Goal: Task Accomplishment & Management: Manage account settings

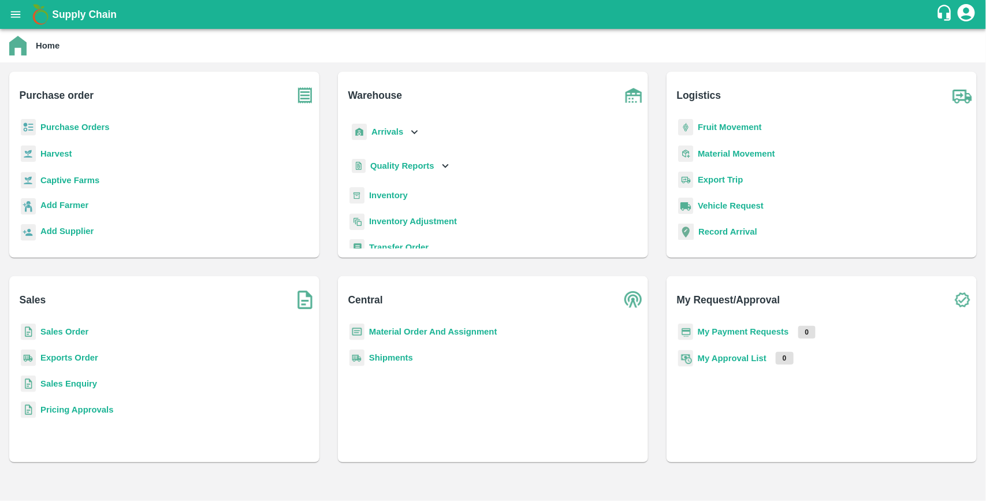
click at [70, 126] on b "Purchase Orders" at bounding box center [74, 127] width 69 height 9
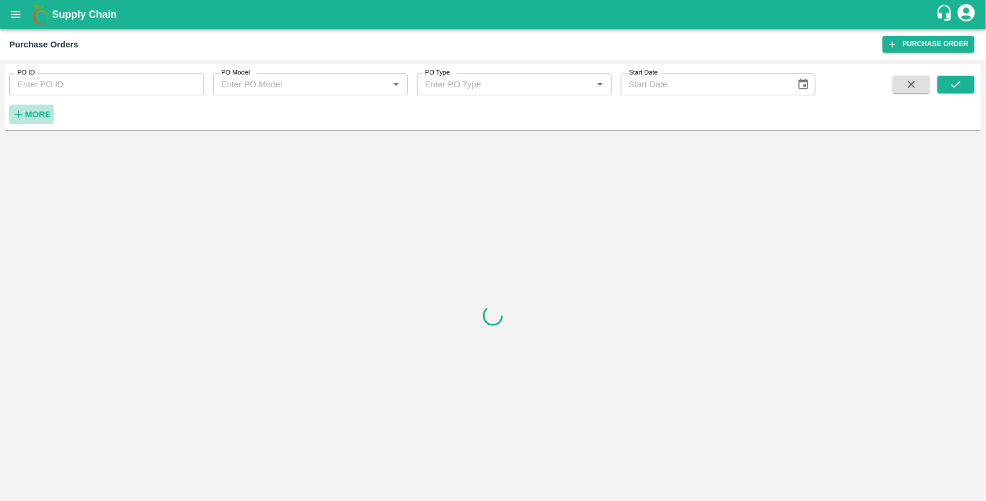
click at [47, 119] on strong "More" at bounding box center [38, 114] width 26 height 9
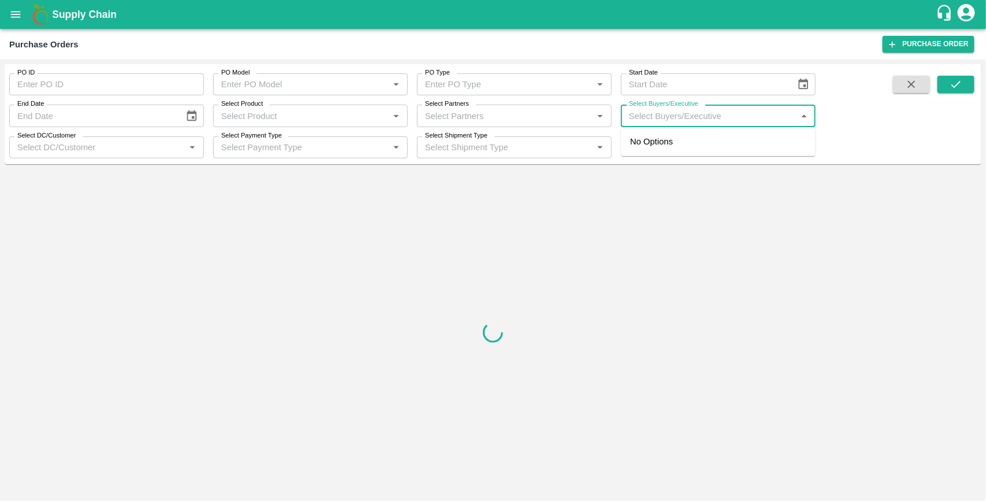
click at [683, 114] on input "Select Buyers/Executive" at bounding box center [709, 115] width 169 height 15
type input "UJJ"
click at [648, 175] on input "checkbox" at bounding box center [646, 174] width 23 height 23
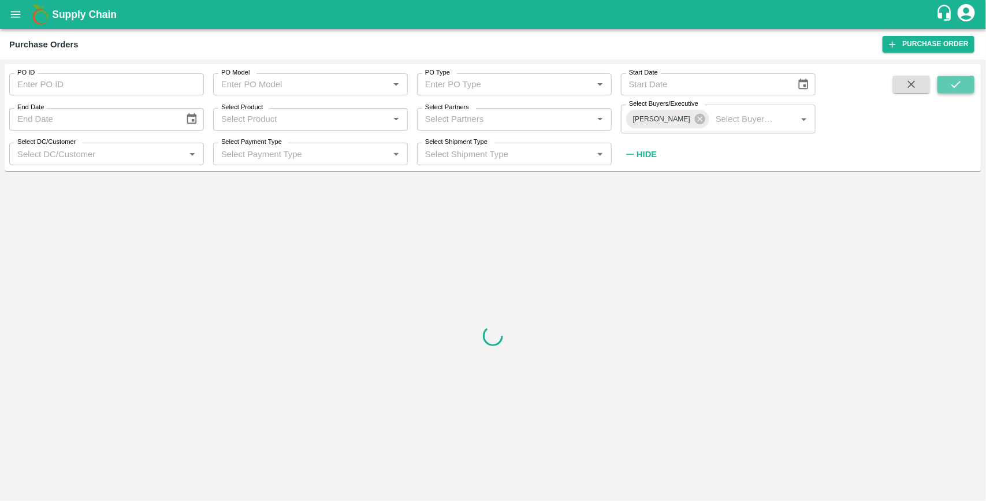
click at [951, 85] on icon "submit" at bounding box center [956, 84] width 13 height 13
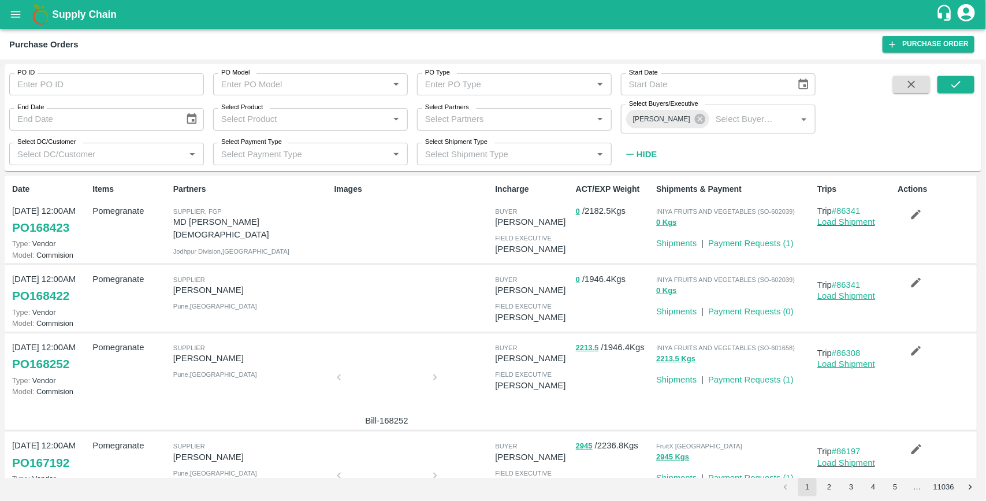
click at [847, 294] on link "Load Shipment" at bounding box center [847, 295] width 58 height 9
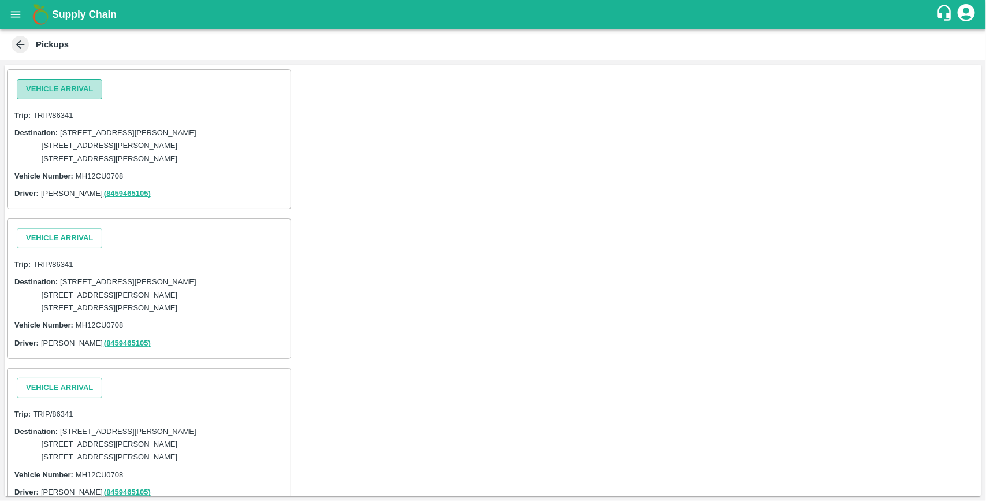
click at [61, 87] on button "Vehicle Arrival" at bounding box center [60, 89] width 86 height 20
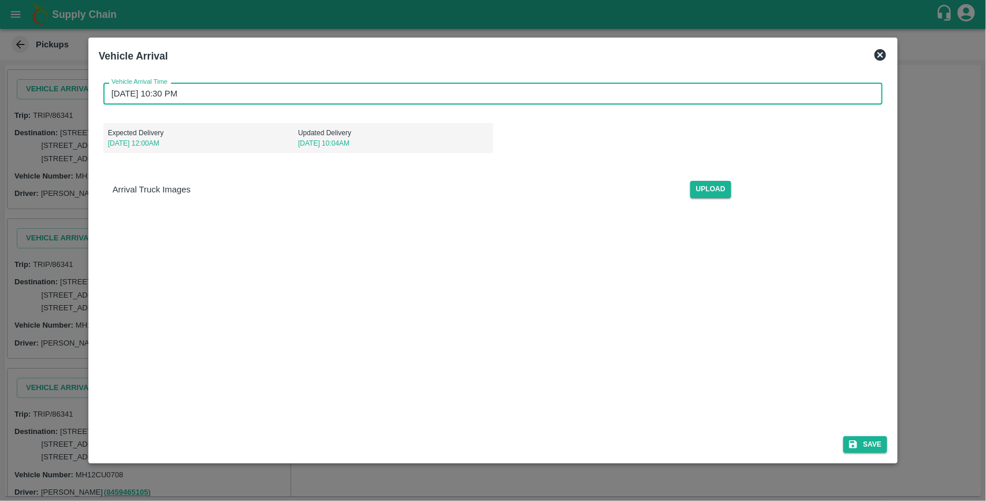
click at [227, 99] on input "[DATE] 10:30 PM" at bounding box center [489, 94] width 772 height 22
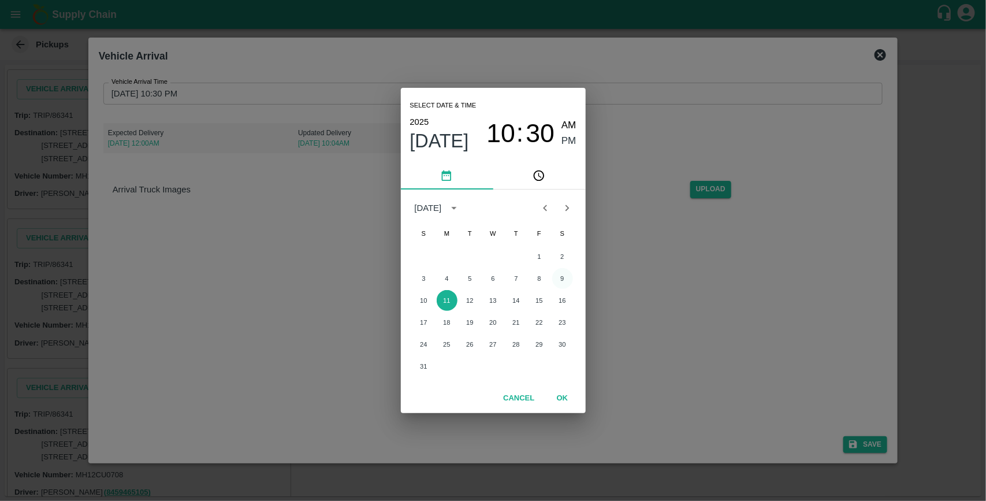
click at [565, 279] on button "9" at bounding box center [562, 278] width 21 height 21
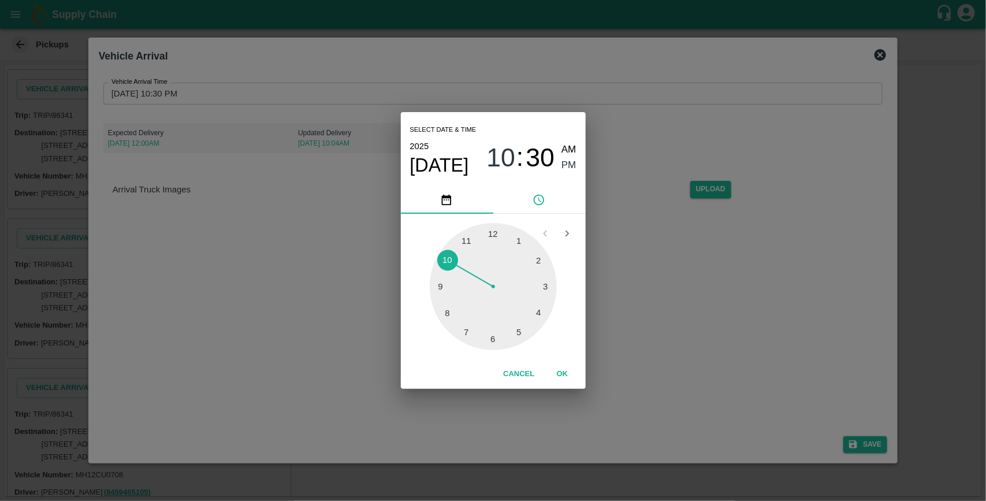
type input "[DATE] 10:30 PM"
click at [565, 370] on button "OK" at bounding box center [562, 374] width 37 height 20
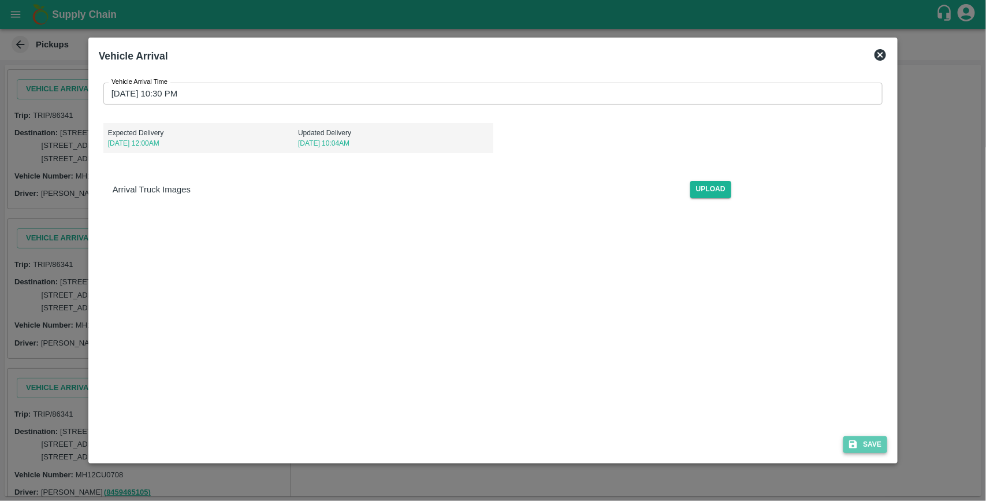
click at [876, 444] on button "Save" at bounding box center [866, 444] width 44 height 17
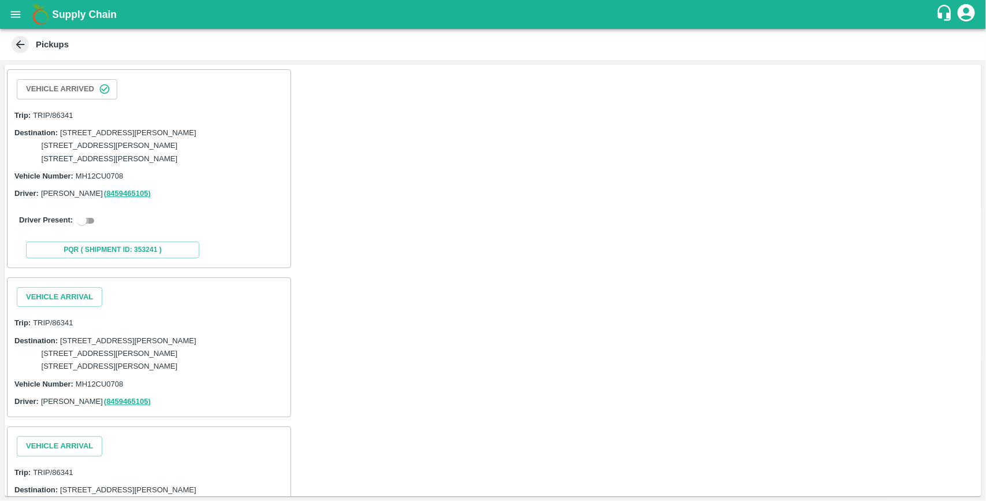
click at [97, 228] on input "checkbox" at bounding box center [82, 221] width 42 height 14
checkbox input "true"
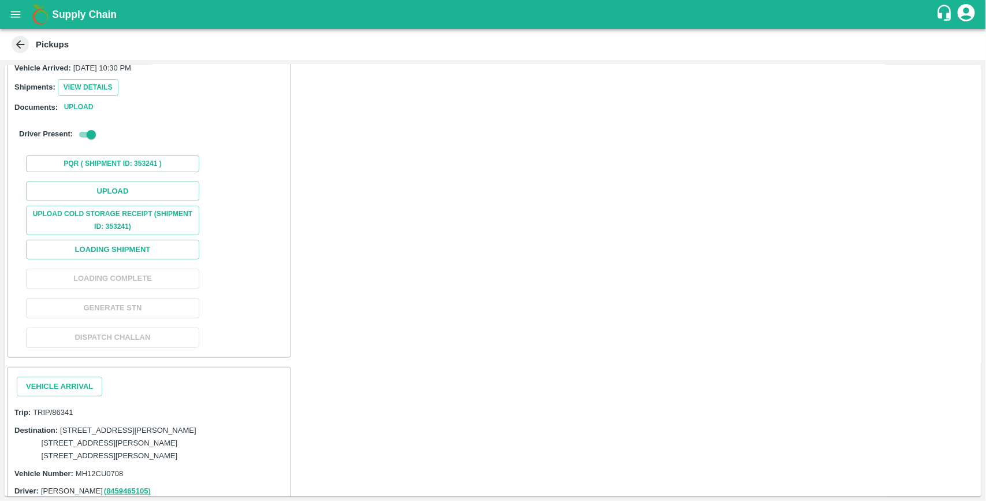
scroll to position [146, 0]
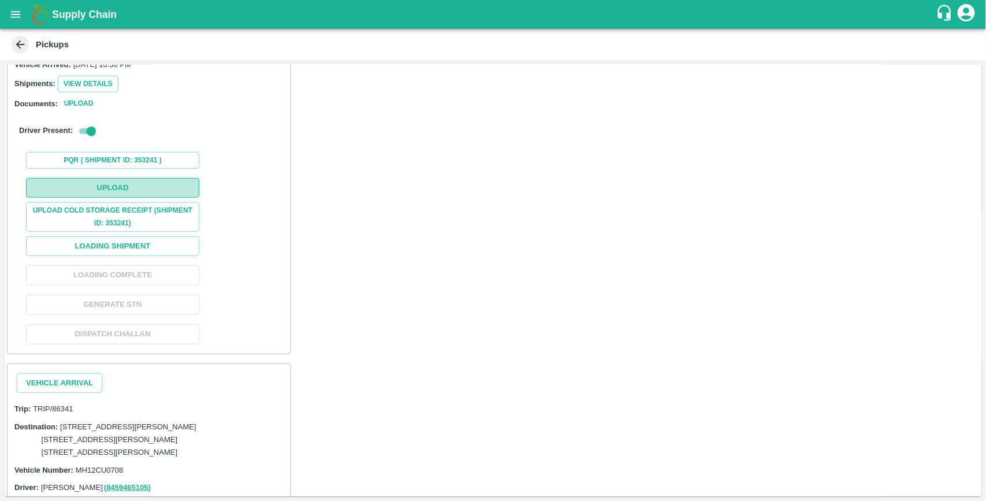
click at [136, 198] on button "Upload" at bounding box center [112, 188] width 173 height 20
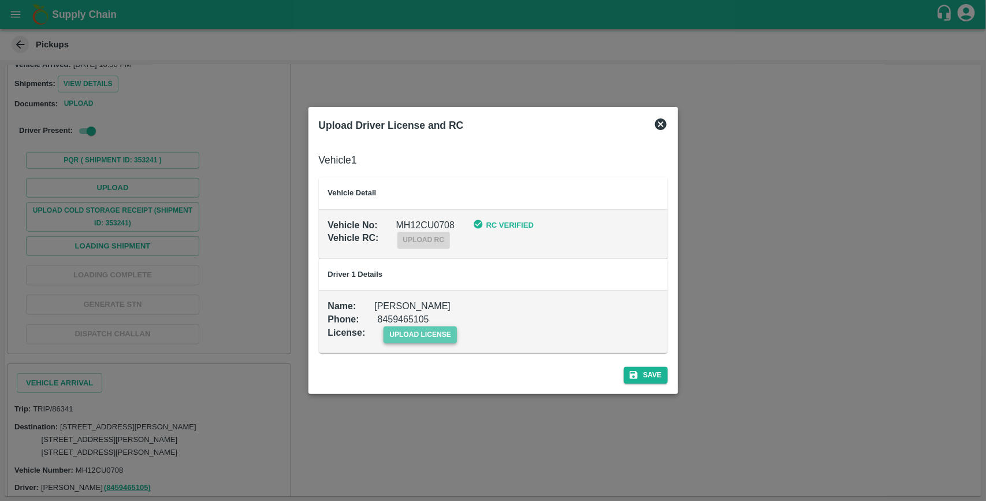
click at [414, 331] on span "upload license" at bounding box center [420, 335] width 73 height 17
click at [0, 0] on input "upload license" at bounding box center [0, 0] width 0 height 0
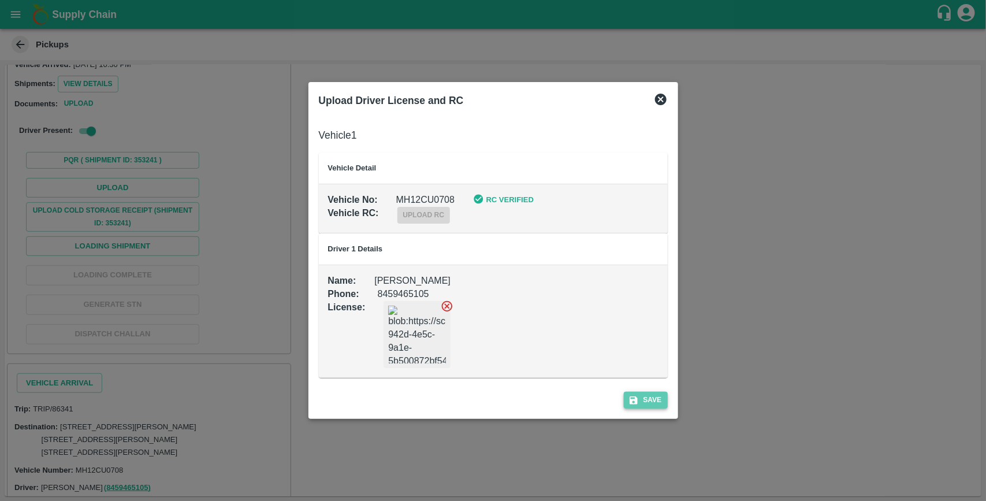
click at [659, 405] on button "Save" at bounding box center [646, 400] width 44 height 17
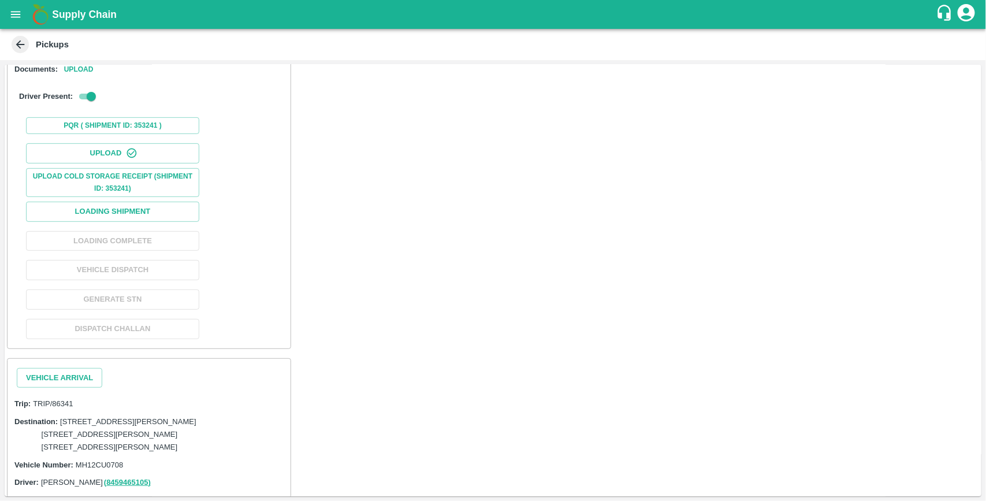
scroll to position [205, 0]
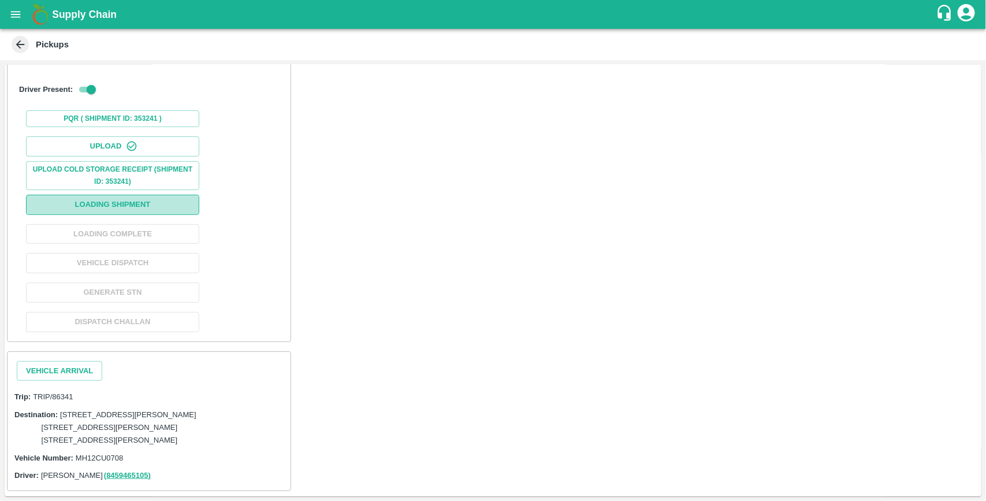
click at [131, 215] on button "Loading Shipment" at bounding box center [112, 205] width 173 height 20
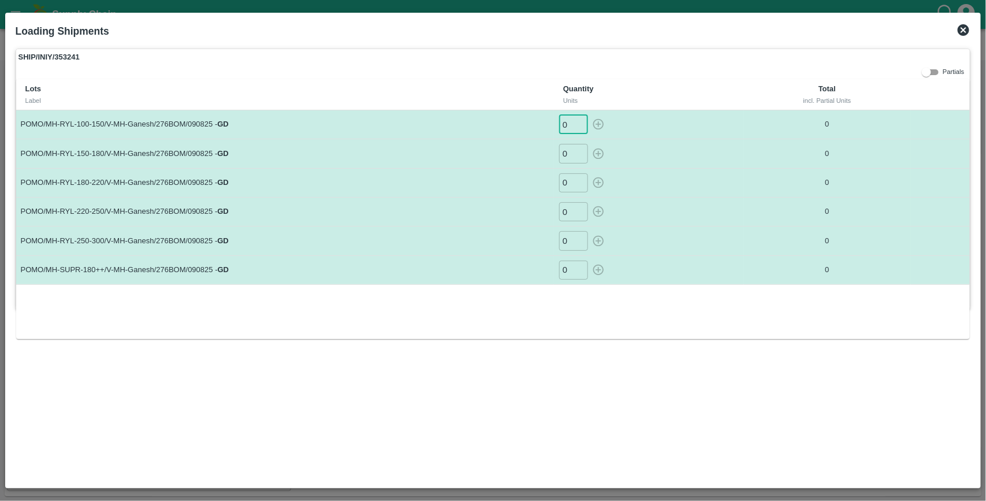
click at [570, 123] on input "0" at bounding box center [573, 124] width 29 height 19
type input "27"
click at [589, 115] on button "button" at bounding box center [598, 124] width 18 height 19
type input "0"
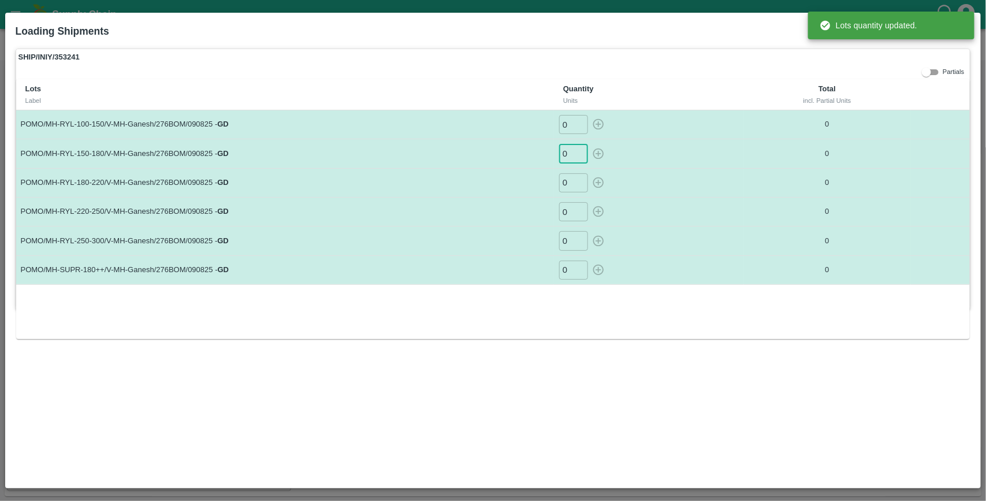
click at [571, 154] on input "0" at bounding box center [573, 153] width 29 height 19
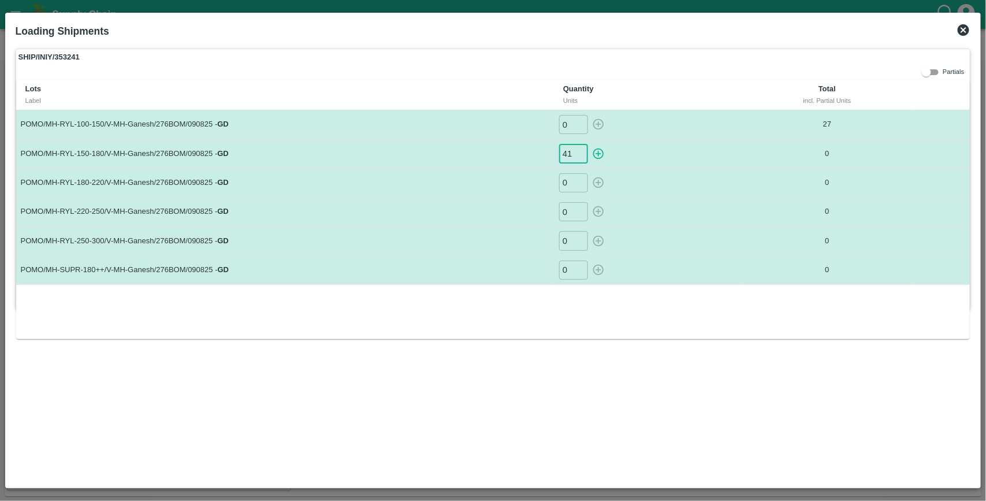
type input "41"
click at [589, 144] on button "button" at bounding box center [598, 153] width 18 height 19
type input "0"
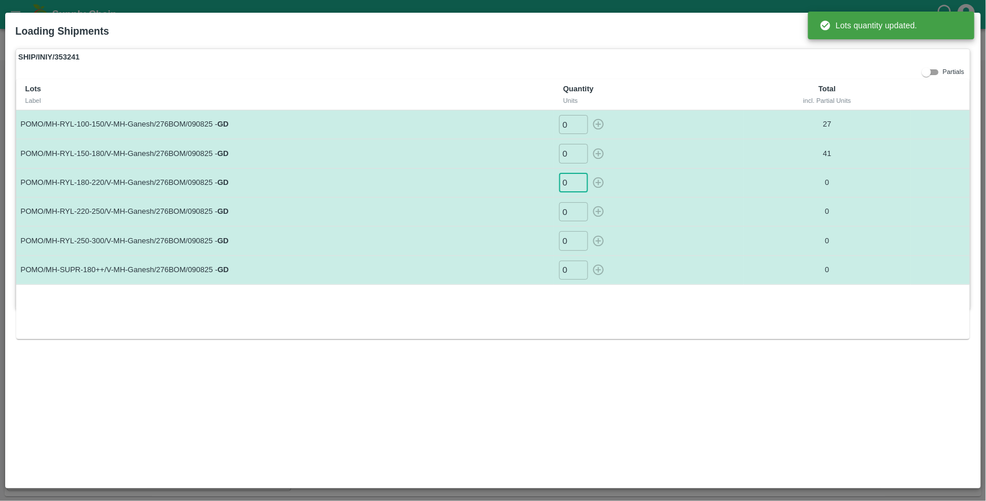
click at [570, 188] on input "0" at bounding box center [573, 182] width 29 height 19
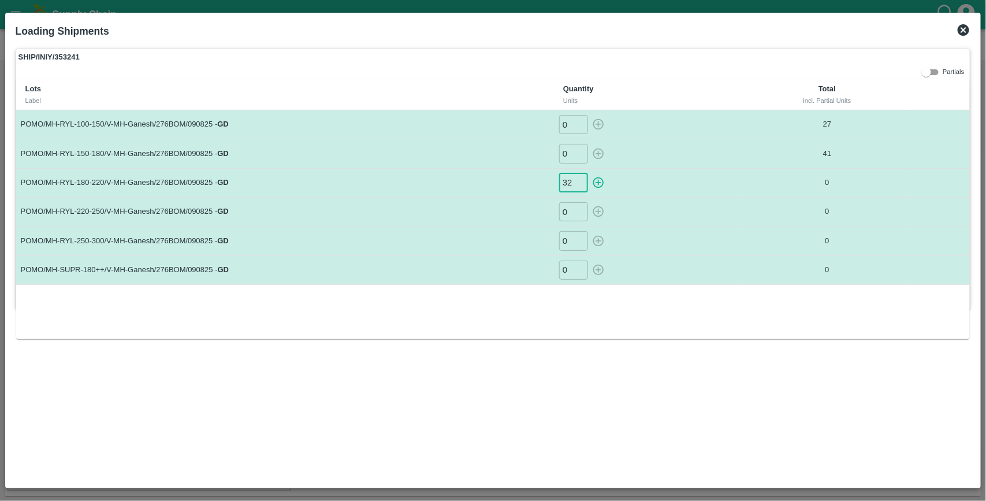
type input "32"
click at [589, 173] on button "button" at bounding box center [598, 182] width 18 height 19
type input "0"
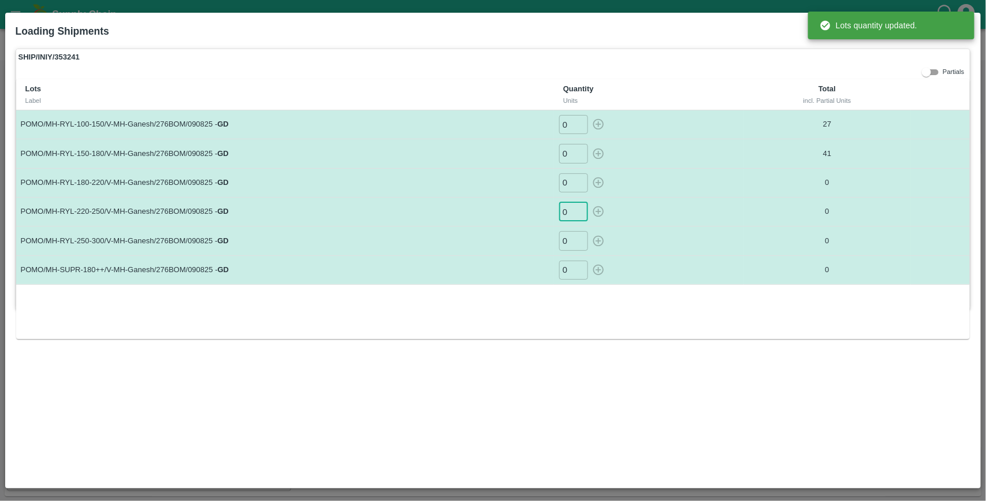
click at [570, 214] on input "0" at bounding box center [573, 211] width 29 height 19
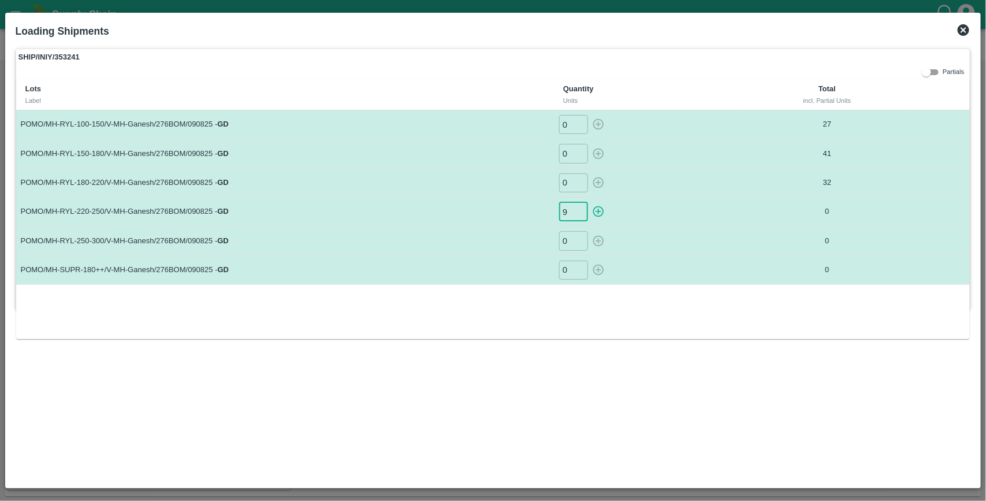
type input "9"
click at [589, 202] on button "button" at bounding box center [598, 211] width 18 height 19
type input "0"
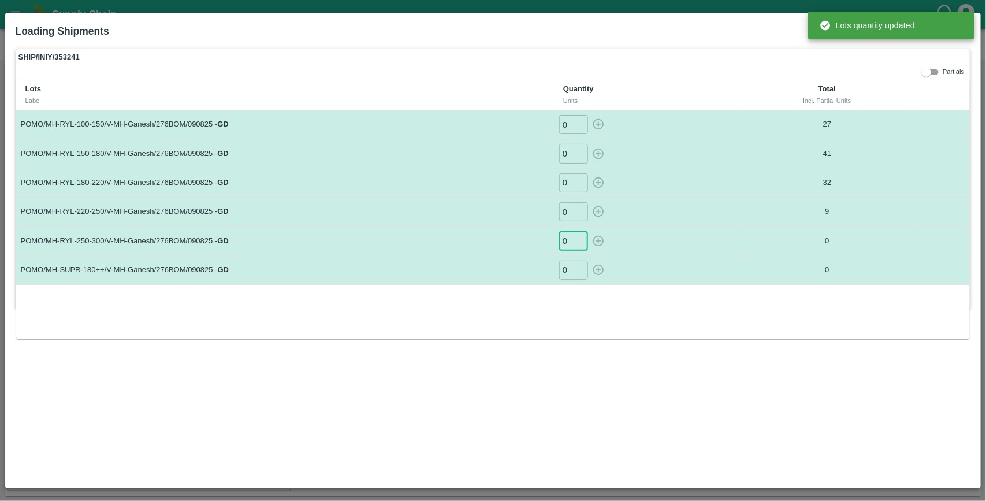
click at [570, 238] on input "0" at bounding box center [573, 240] width 29 height 19
type input "1"
click at [589, 231] on button "button" at bounding box center [598, 240] width 18 height 19
type input "0"
click at [570, 270] on input "0" at bounding box center [573, 270] width 29 height 19
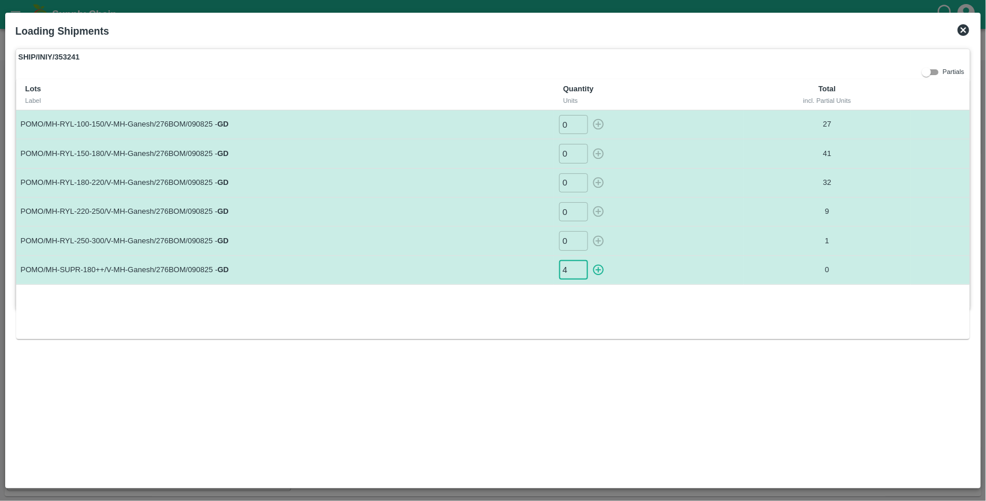
type input "4"
click at [589, 261] on button "button" at bounding box center [598, 270] width 18 height 19
type input "0"
click at [968, 30] on icon at bounding box center [964, 30] width 12 height 12
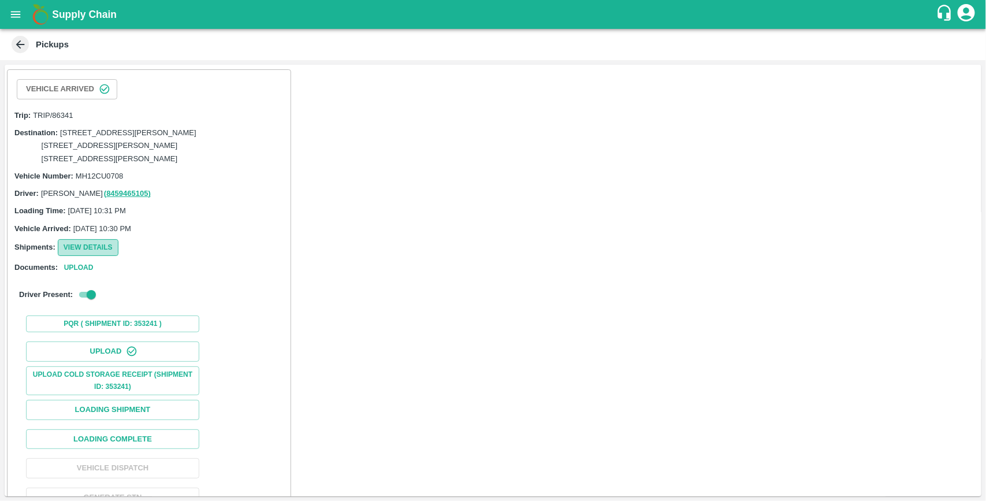
click at [99, 256] on button "View Details" at bounding box center [88, 247] width 61 height 17
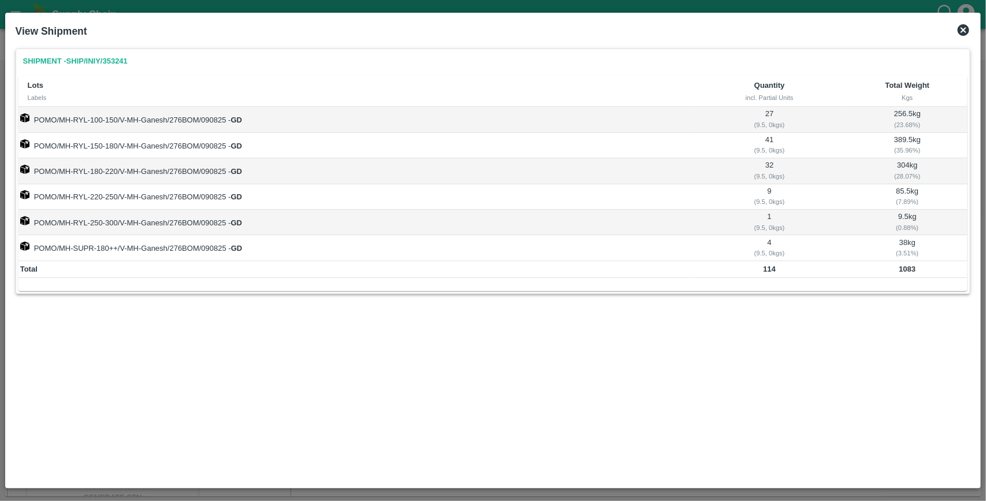
click at [961, 26] on icon at bounding box center [964, 30] width 12 height 12
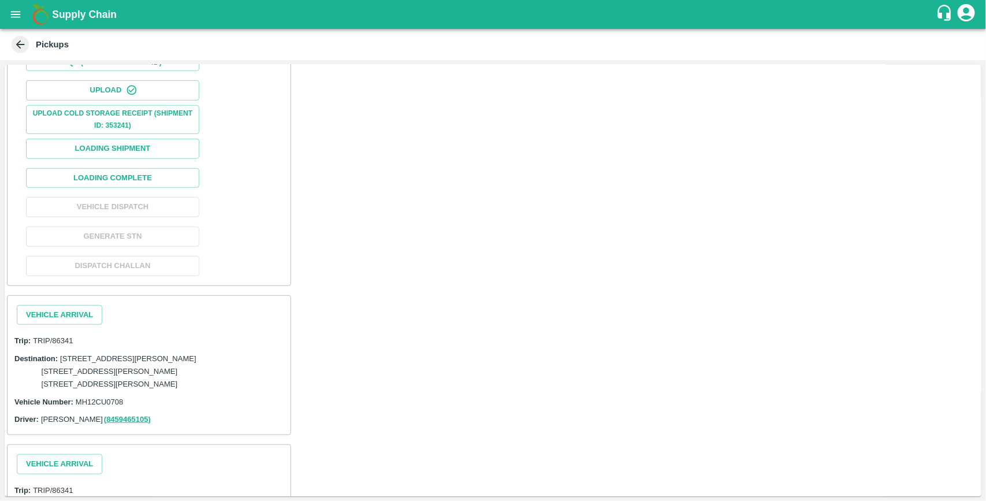
scroll to position [270, 0]
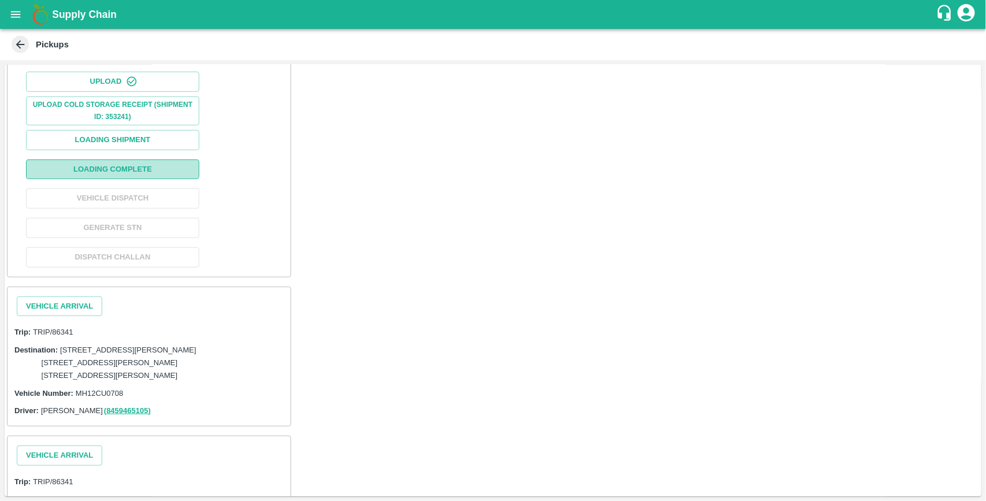
click at [156, 180] on button "Loading Complete" at bounding box center [112, 169] width 173 height 20
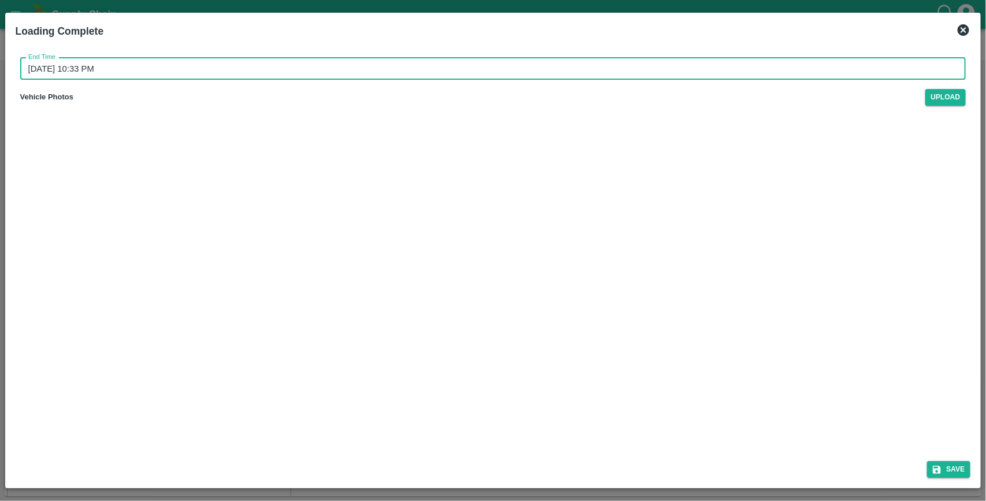
click at [151, 73] on input "[DATE] 10:33 PM" at bounding box center [489, 69] width 939 height 22
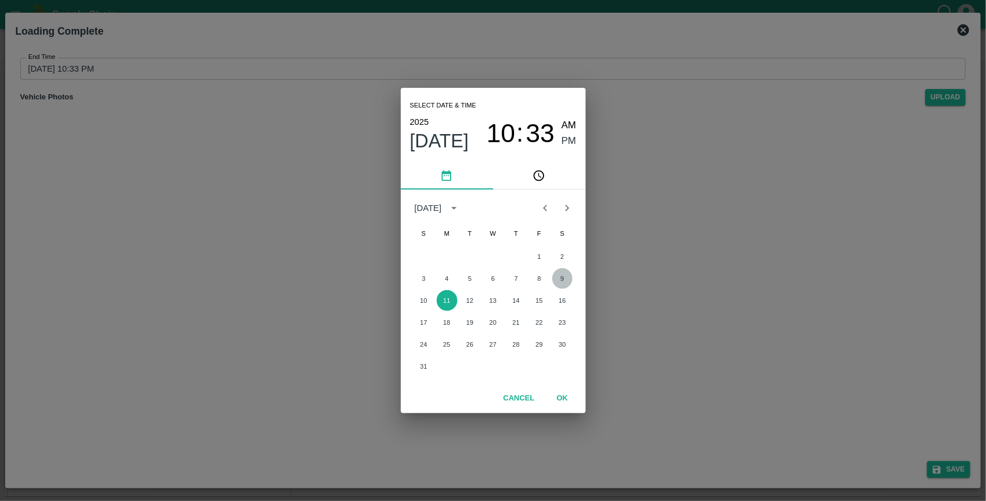
click at [558, 279] on button "9" at bounding box center [562, 278] width 21 height 21
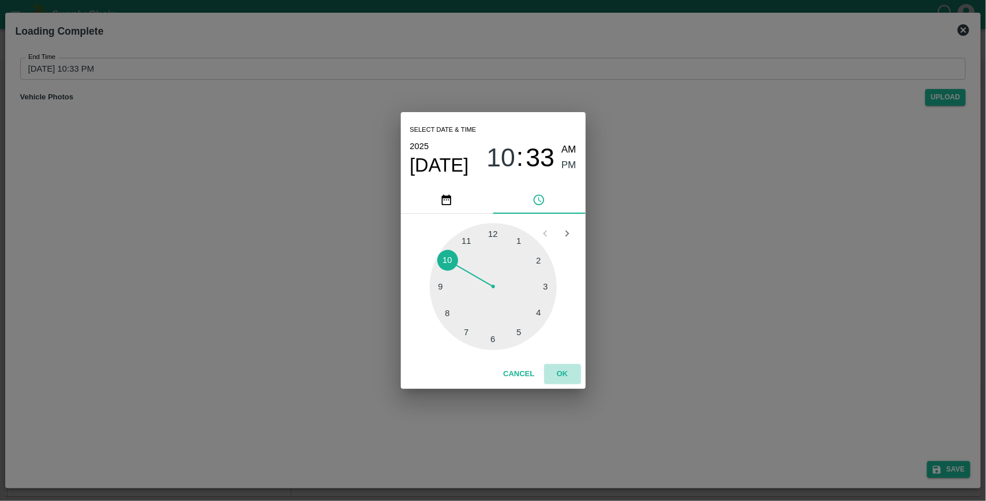
click at [562, 368] on button "OK" at bounding box center [562, 374] width 37 height 20
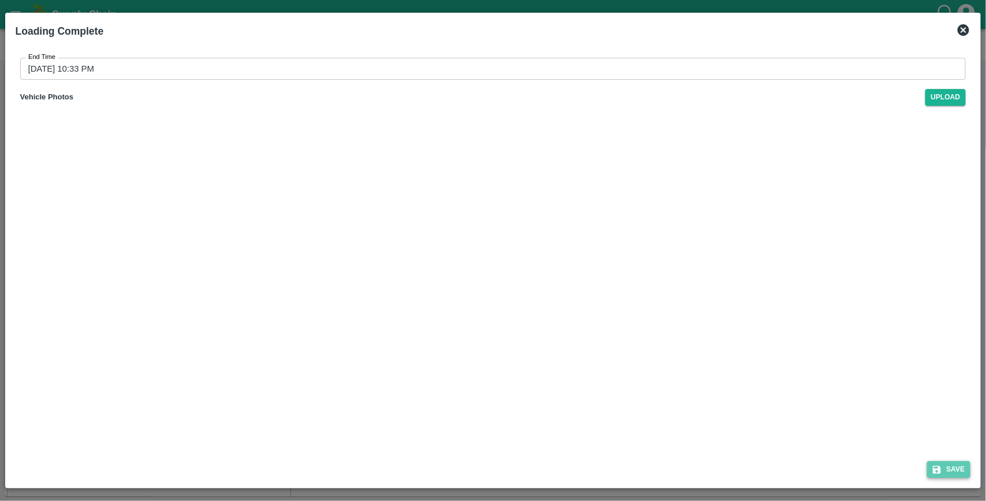
click at [962, 465] on button "Save" at bounding box center [950, 469] width 44 height 17
type input "[DATE] 10:33 PM"
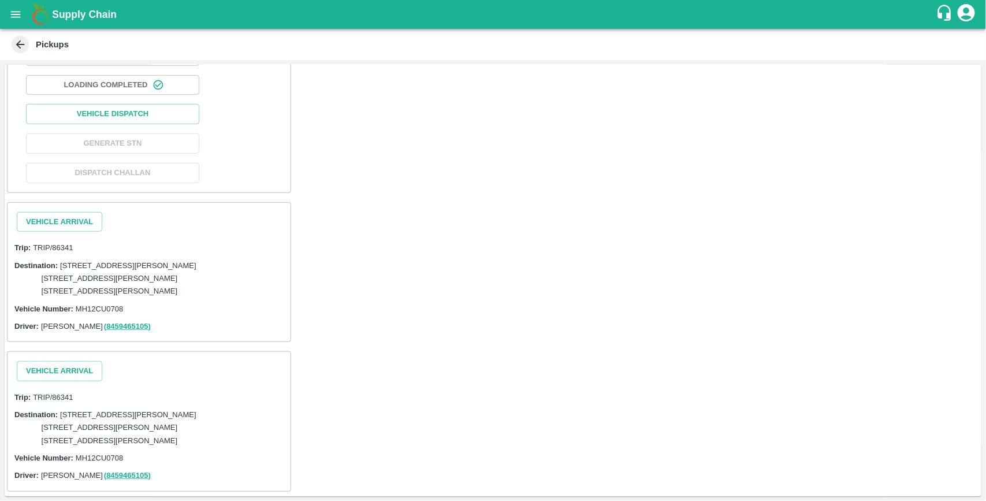
scroll to position [451, 0]
click at [68, 212] on button "Vehicle Arrival" at bounding box center [60, 222] width 86 height 20
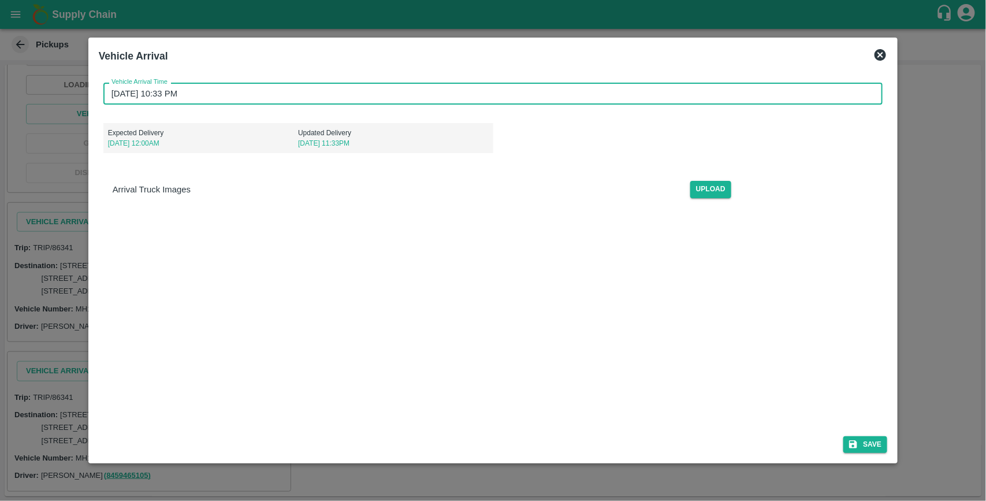
click at [206, 94] on input "[DATE] 10:33 PM" at bounding box center [489, 94] width 772 height 22
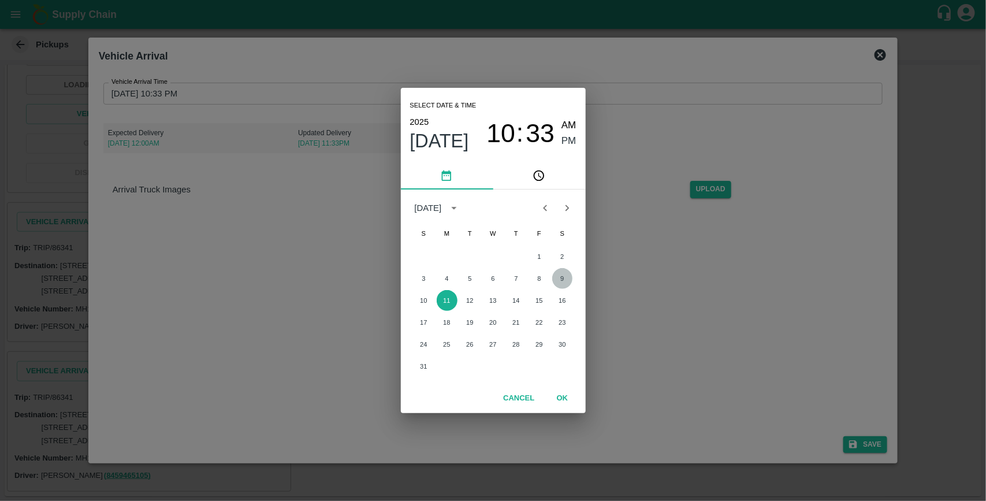
click at [556, 278] on button "9" at bounding box center [562, 278] width 21 height 21
type input "[DATE] 10:33 PM"
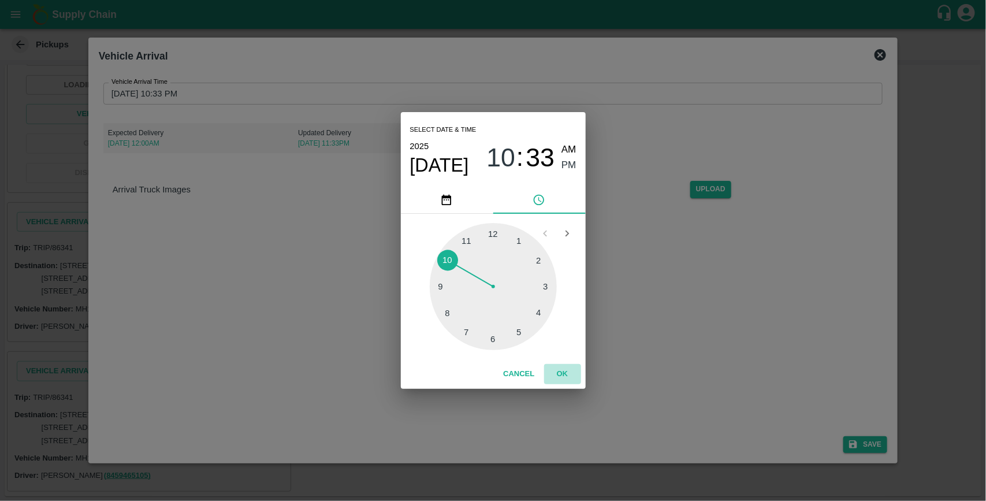
click at [563, 377] on button "OK" at bounding box center [562, 374] width 37 height 20
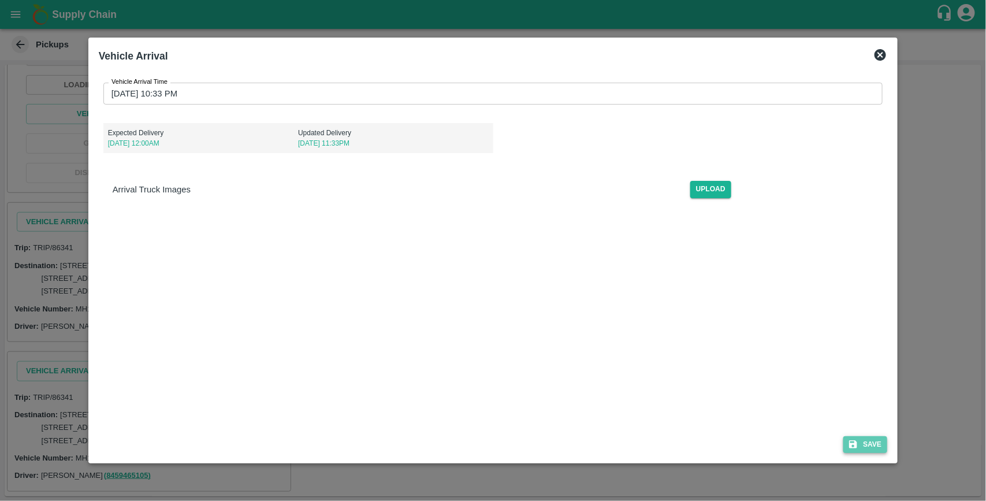
click at [866, 443] on button "Save" at bounding box center [866, 444] width 44 height 17
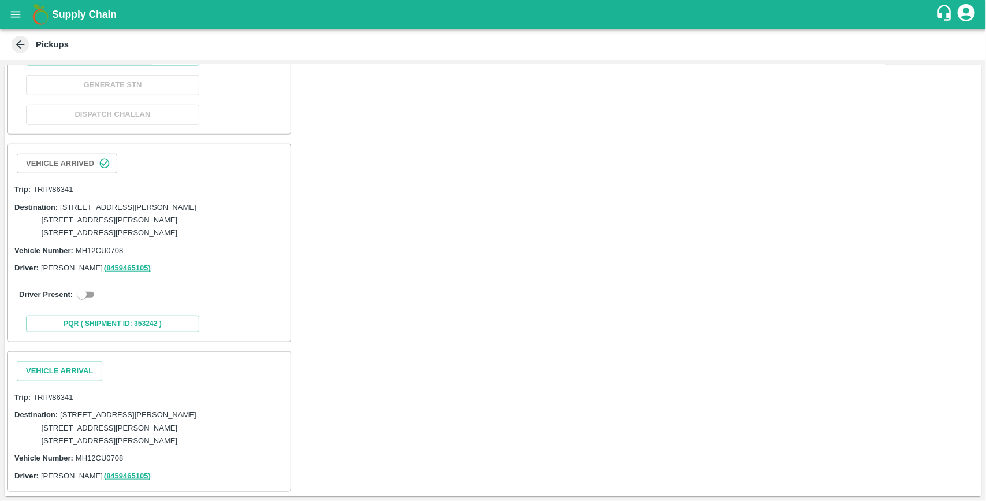
scroll to position [510, 0]
click at [88, 288] on input "checkbox" at bounding box center [82, 295] width 42 height 14
checkbox input "true"
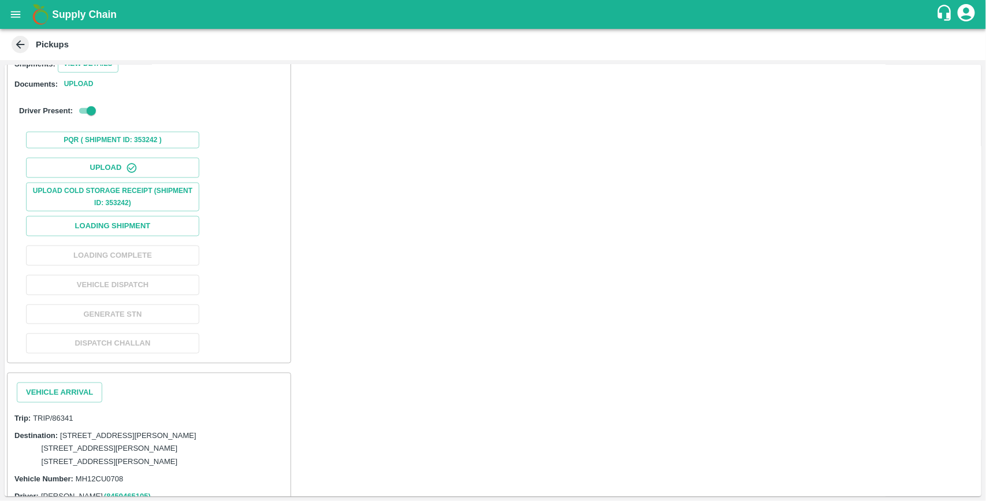
scroll to position [654, 0]
click at [139, 236] on button "Loading Shipment" at bounding box center [112, 226] width 173 height 20
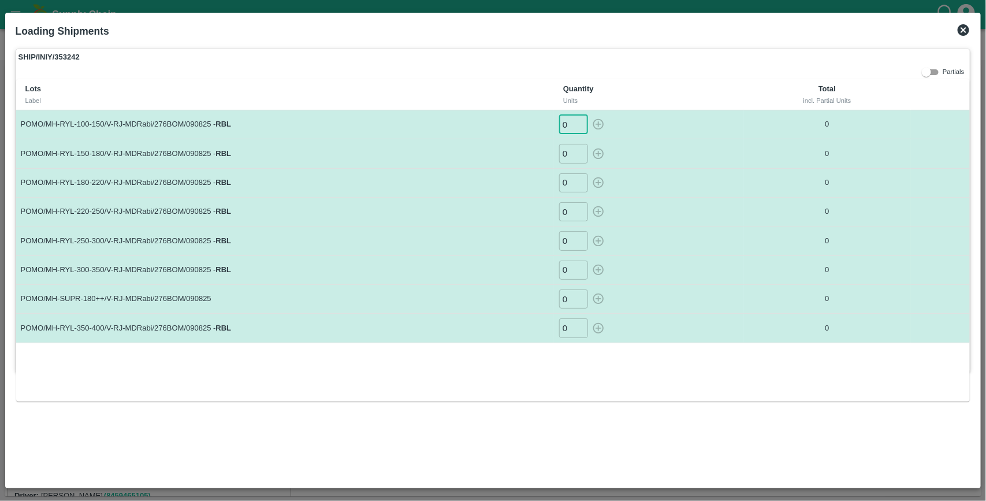
click at [573, 121] on input "0" at bounding box center [573, 124] width 29 height 19
type input "154"
click at [589, 115] on button "button" at bounding box center [598, 124] width 18 height 19
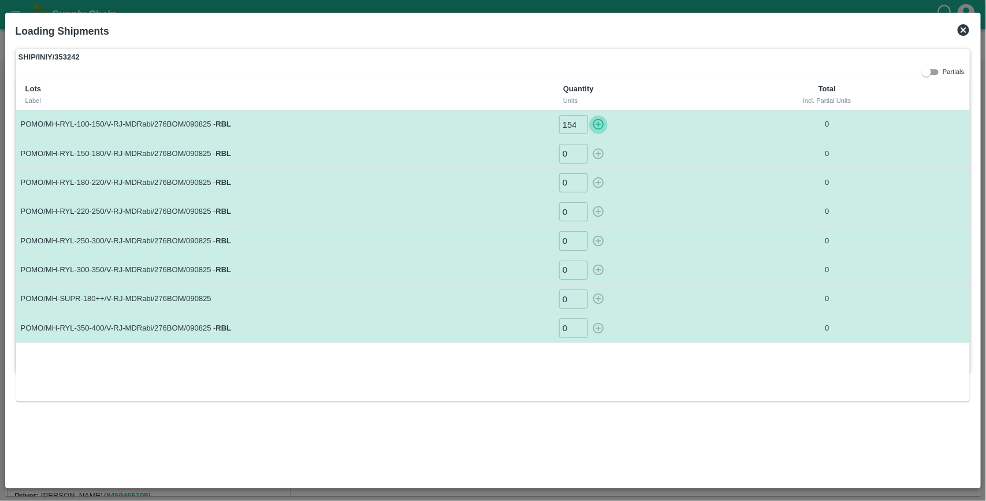
type input "0"
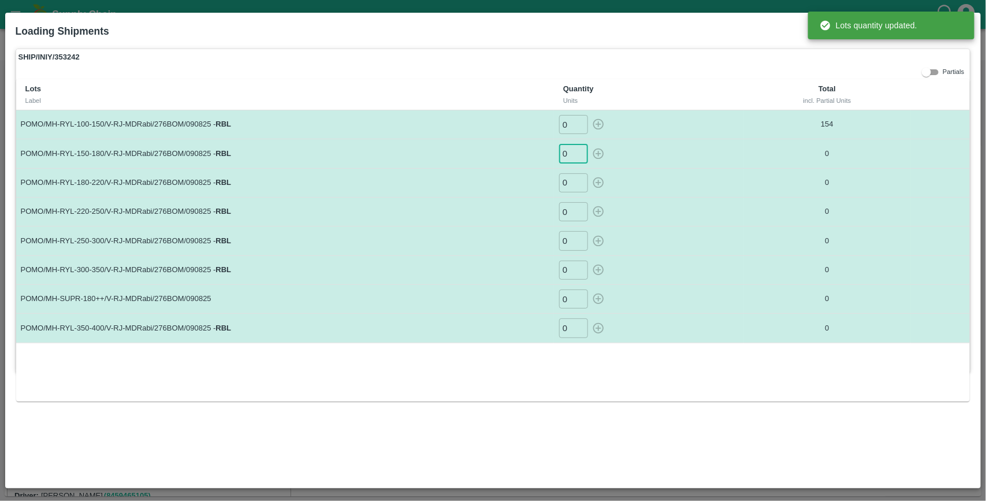
click at [574, 155] on input "0" at bounding box center [573, 153] width 29 height 19
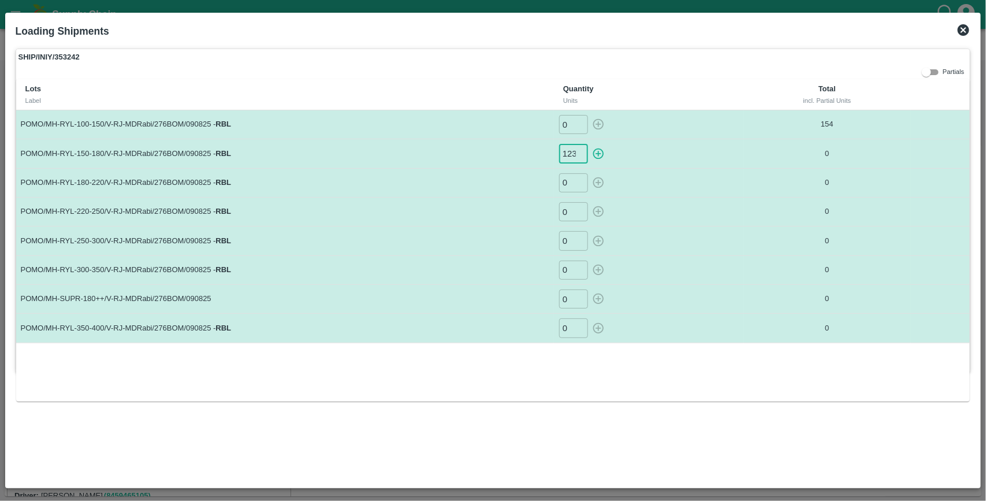
scroll to position [0, 1]
type input "123"
click at [589, 144] on button "button" at bounding box center [598, 153] width 18 height 19
type input "0"
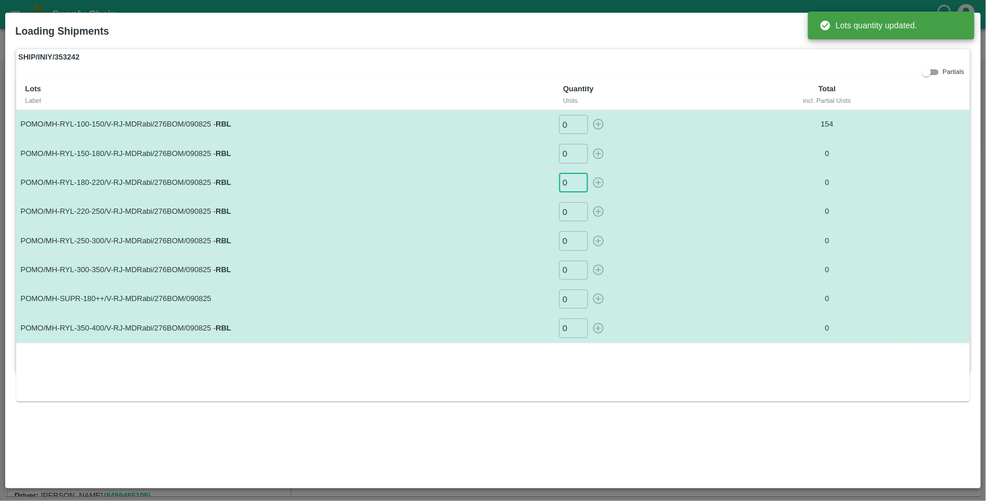
click at [570, 188] on input "0" at bounding box center [573, 182] width 29 height 19
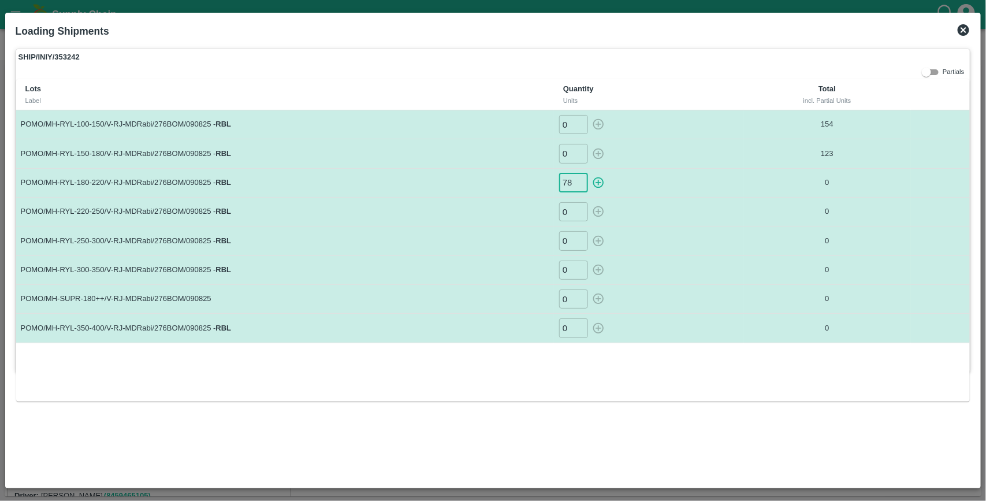
type input "78"
click at [589, 173] on button "button" at bounding box center [598, 182] width 18 height 19
type input "0"
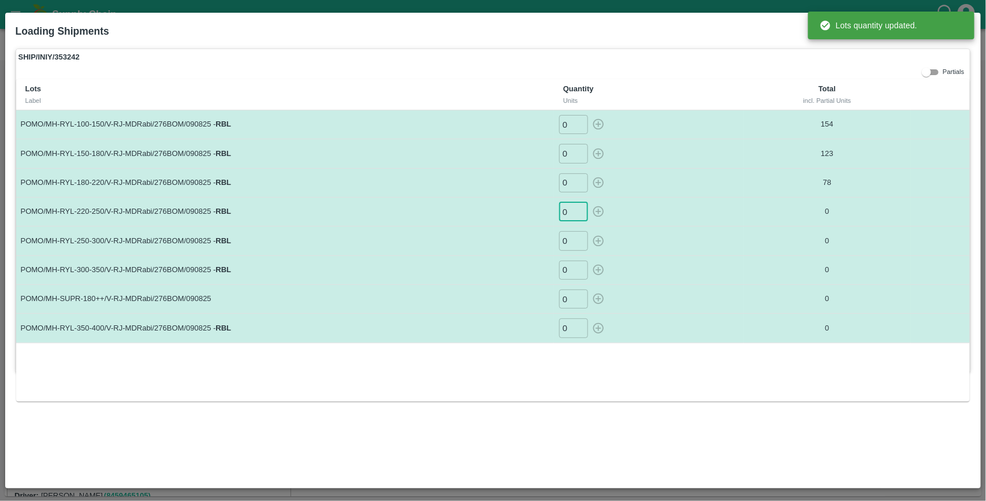
click at [567, 212] on input "0" at bounding box center [573, 211] width 29 height 19
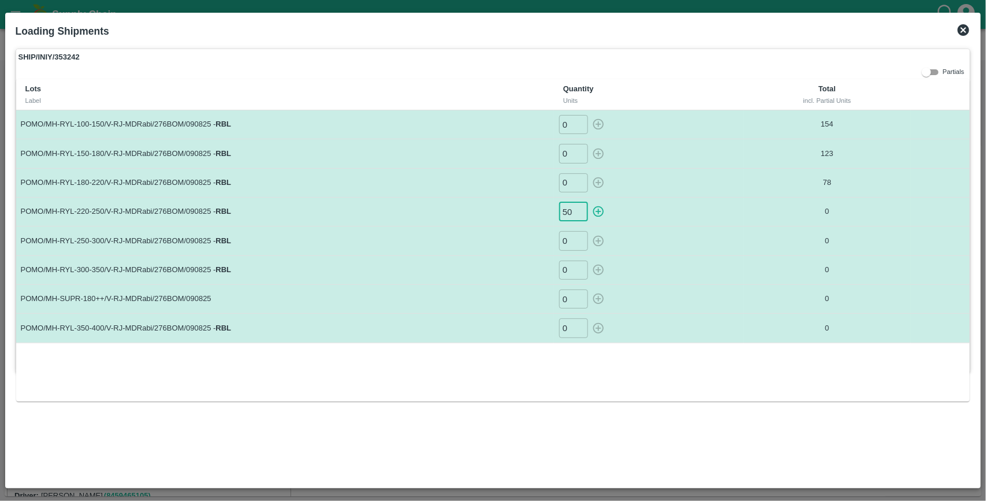
type input "50"
click at [589, 202] on button "button" at bounding box center [598, 211] width 18 height 19
type input "0"
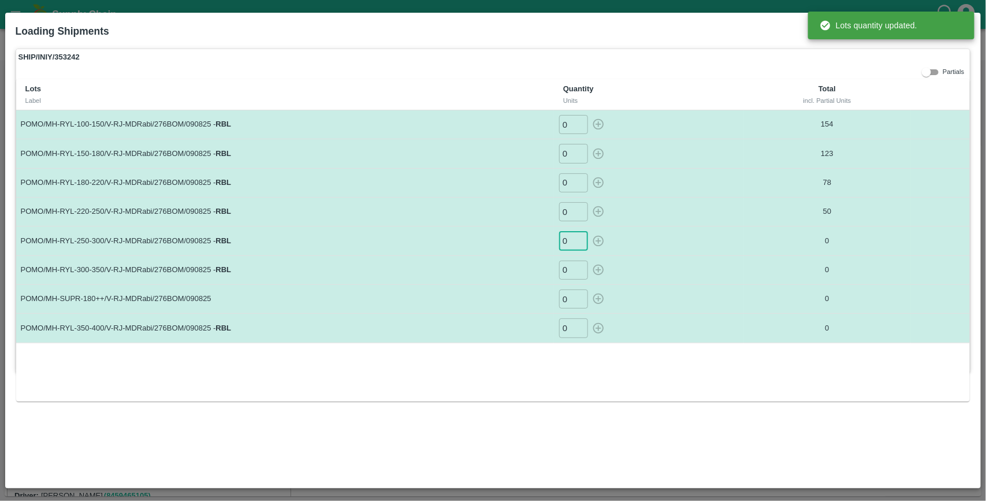
click at [567, 242] on input "0" at bounding box center [573, 240] width 29 height 19
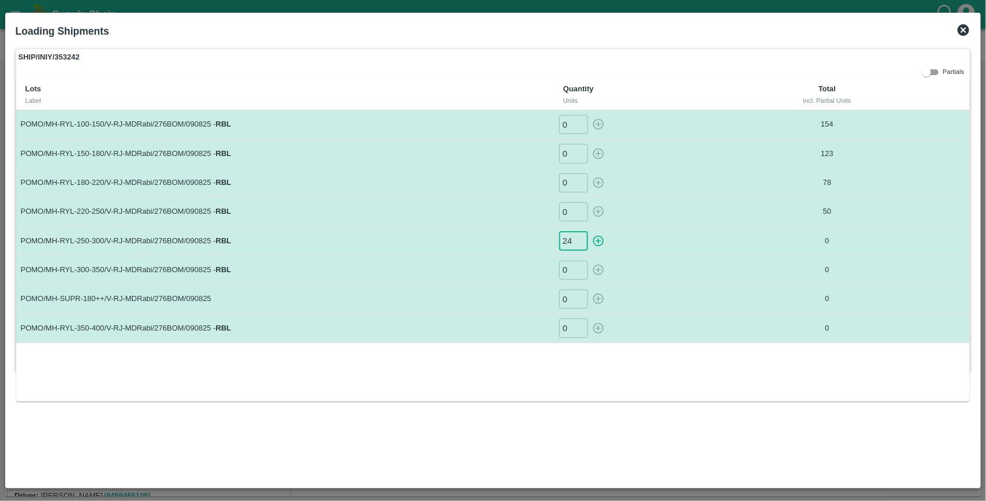
type input "24"
click at [589, 231] on button "button" at bounding box center [598, 240] width 18 height 19
type input "0"
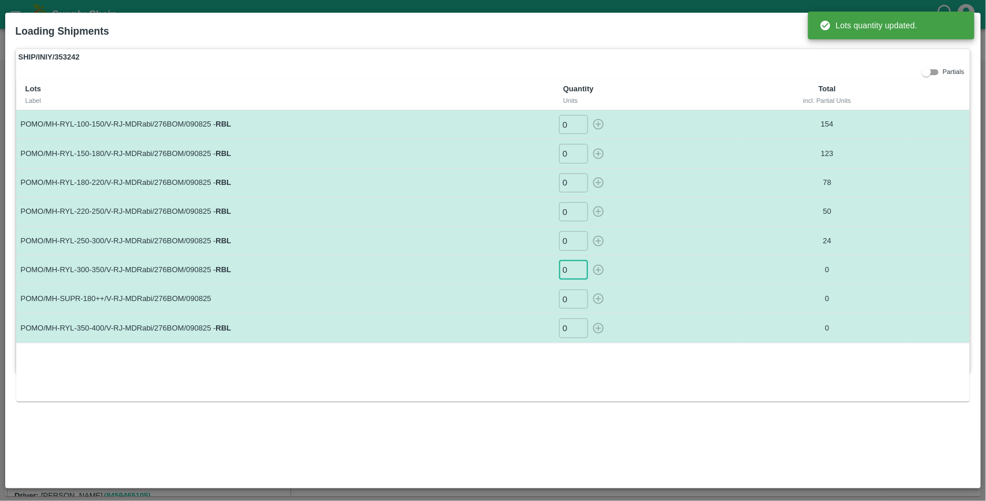
click at [570, 266] on input "0" at bounding box center [573, 270] width 29 height 19
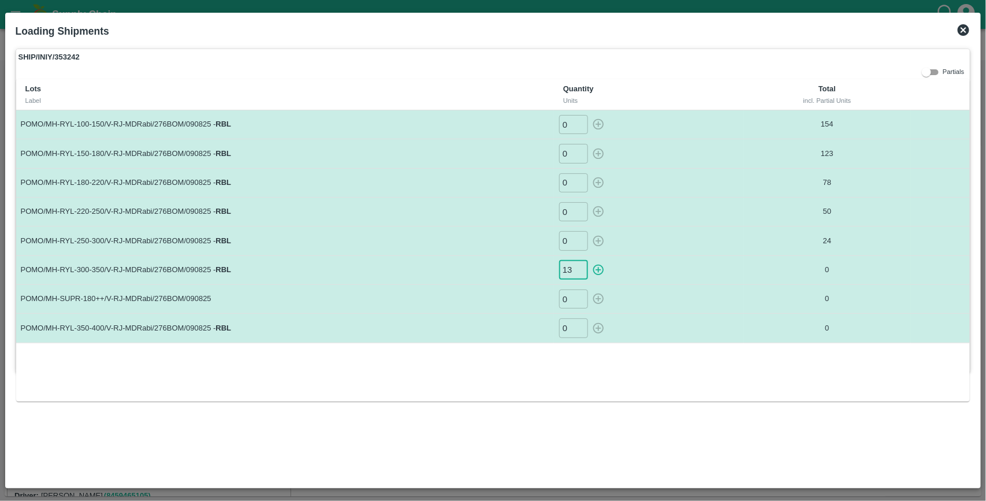
type input "13"
click at [589, 261] on button "button" at bounding box center [598, 270] width 18 height 19
type input "0"
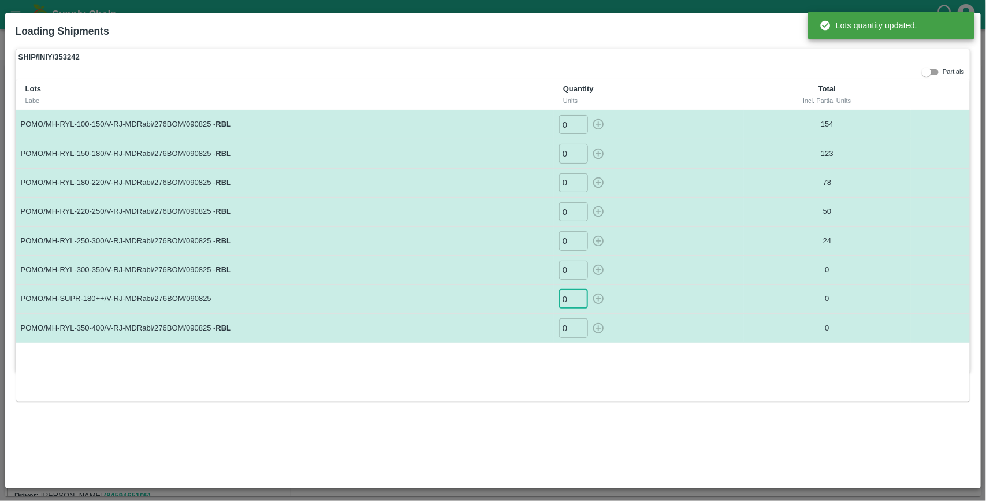
click at [573, 296] on input "0" at bounding box center [573, 299] width 29 height 19
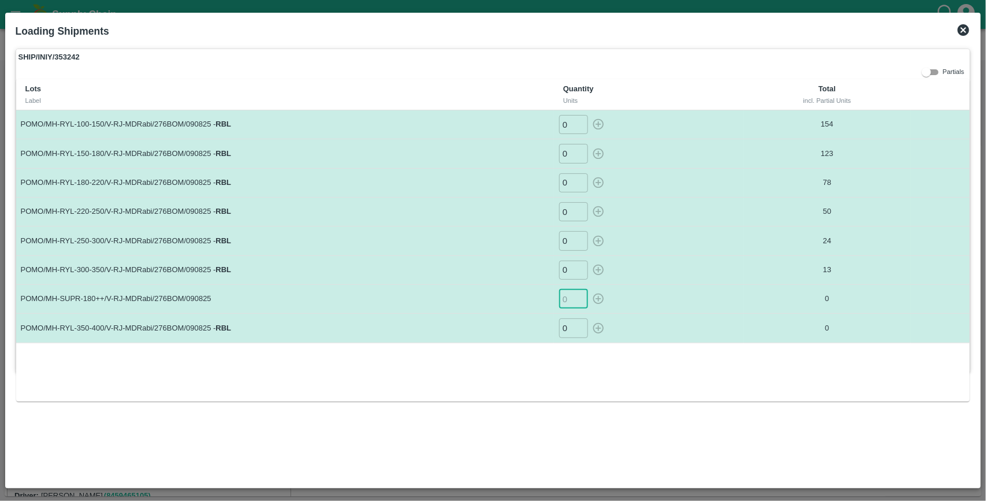
type input "6"
type input "18"
click at [589, 290] on button "button" at bounding box center [598, 299] width 18 height 19
click at [571, 327] on input "0" at bounding box center [573, 327] width 29 height 19
type input "0"
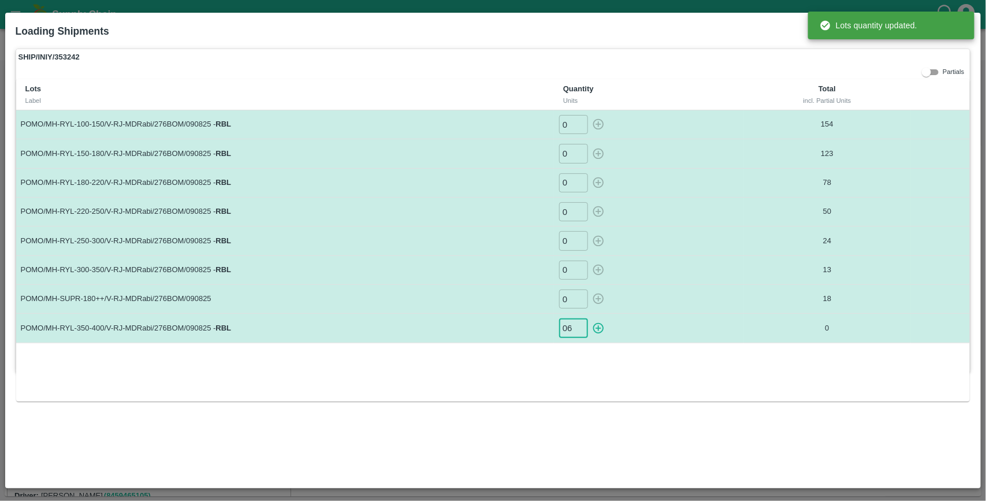
type input "06"
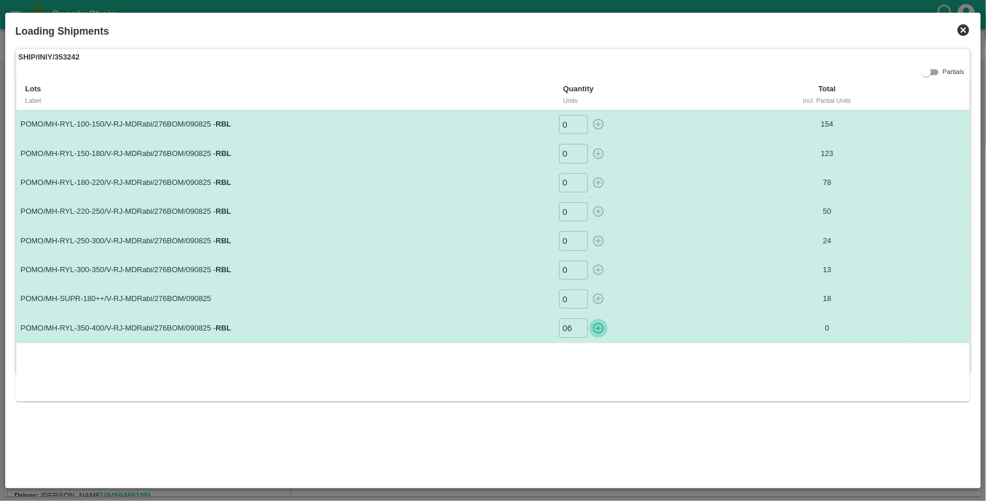
click at [589, 318] on button "button" at bounding box center [598, 327] width 18 height 19
type input "0"
click at [962, 29] on icon at bounding box center [964, 30] width 12 height 12
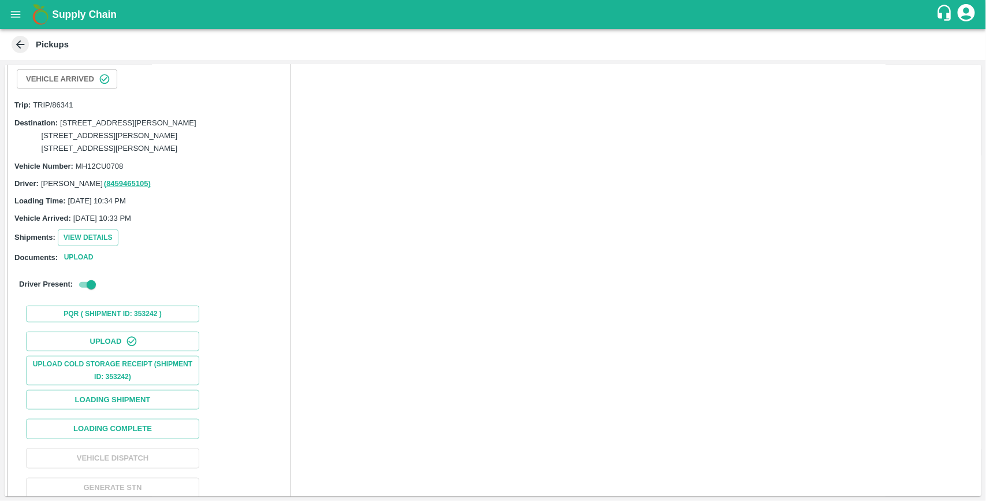
scroll to position [498, 0]
click at [100, 245] on button "View Details" at bounding box center [88, 236] width 61 height 17
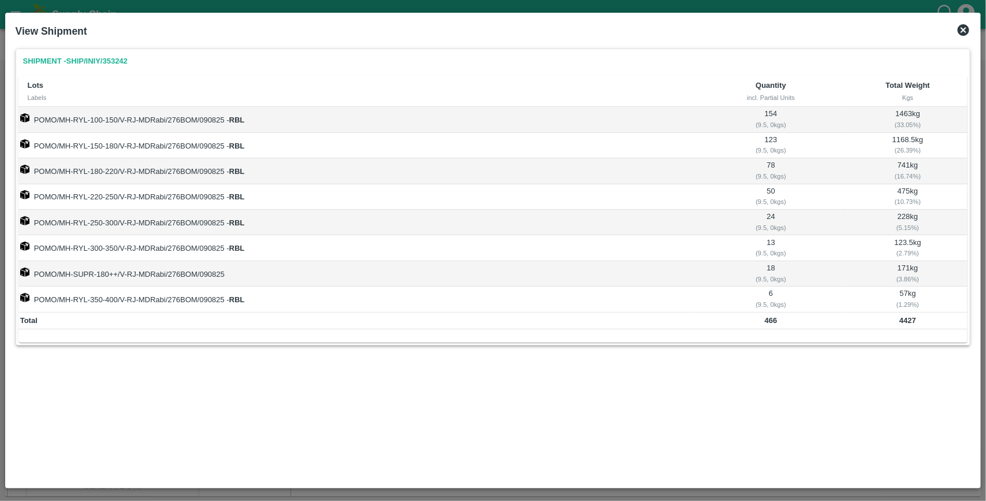
click at [960, 32] on icon at bounding box center [964, 30] width 12 height 12
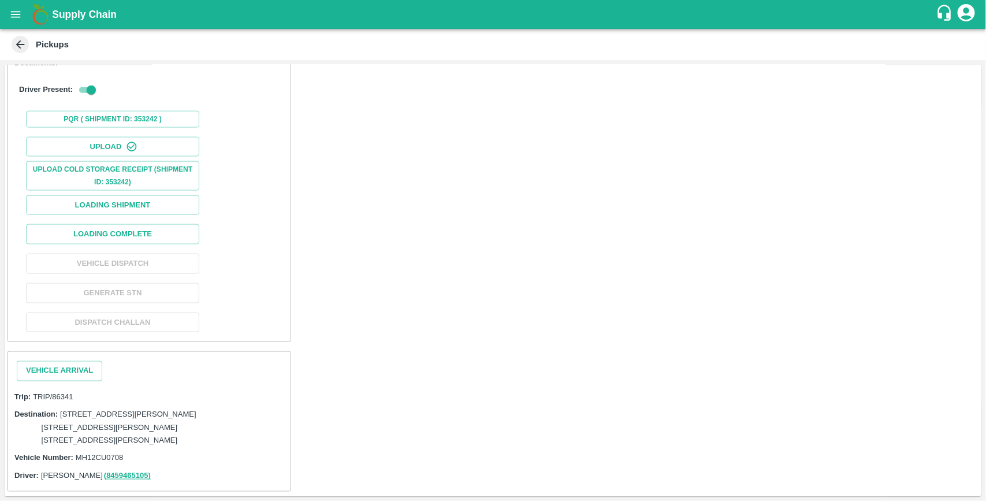
scroll to position [743, 0]
click at [159, 244] on button "Loading Complete" at bounding box center [112, 234] width 173 height 20
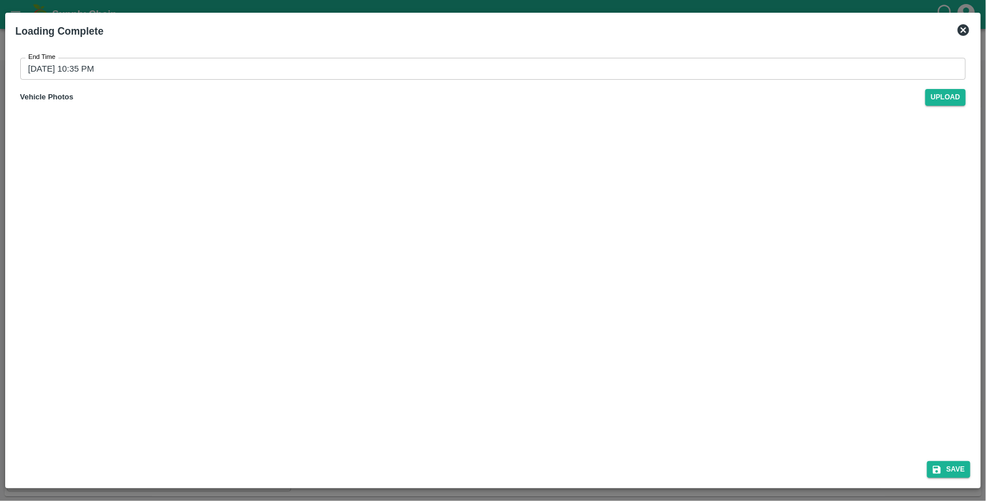
click at [185, 60] on input "[DATE] 10:35 PM" at bounding box center [489, 69] width 939 height 22
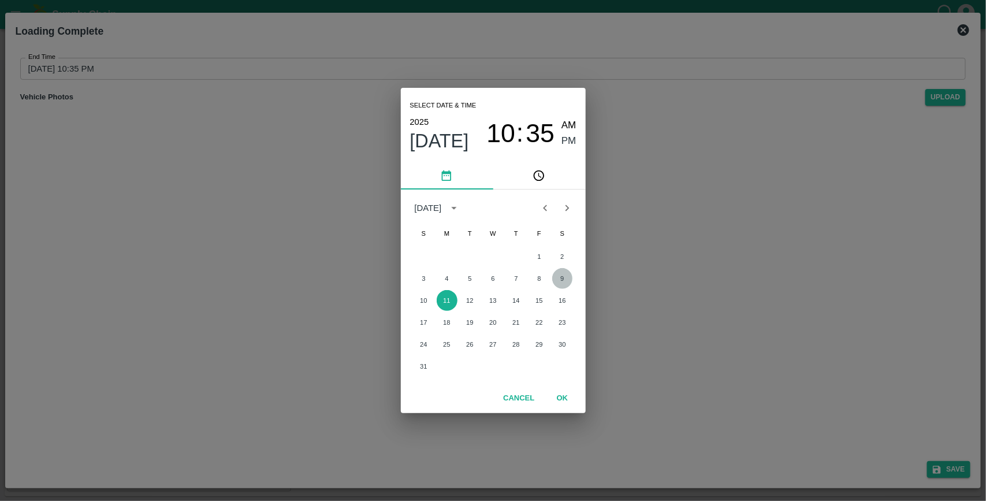
click at [558, 279] on button "9" at bounding box center [562, 278] width 21 height 21
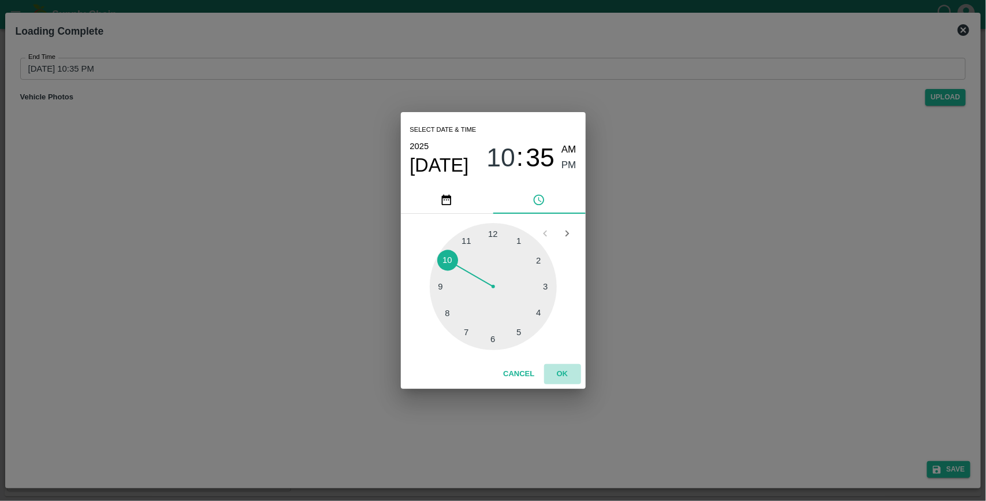
click at [562, 370] on button "OK" at bounding box center [562, 374] width 37 height 20
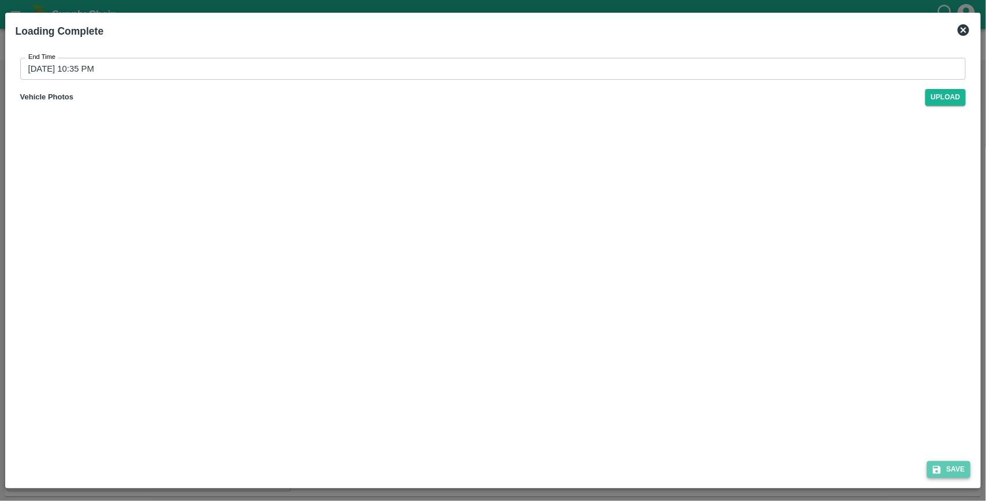
click at [948, 474] on button "Save" at bounding box center [950, 469] width 44 height 17
type input "[DATE] 10:35 PM"
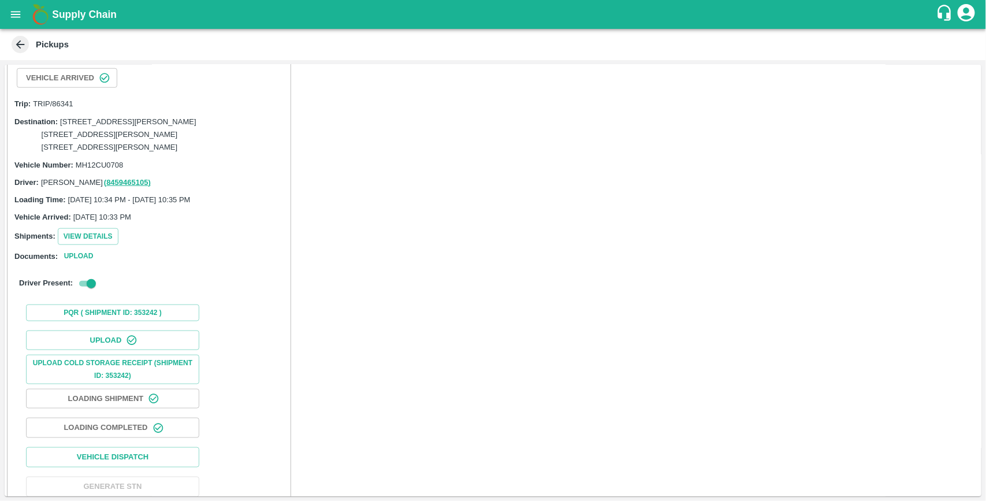
scroll to position [791, 0]
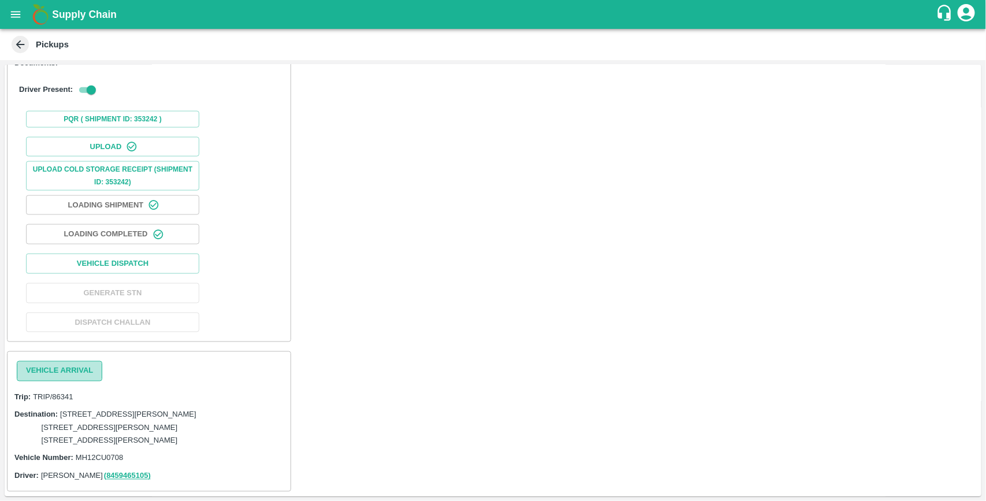
click at [65, 361] on button "Vehicle Arrival" at bounding box center [60, 371] width 86 height 20
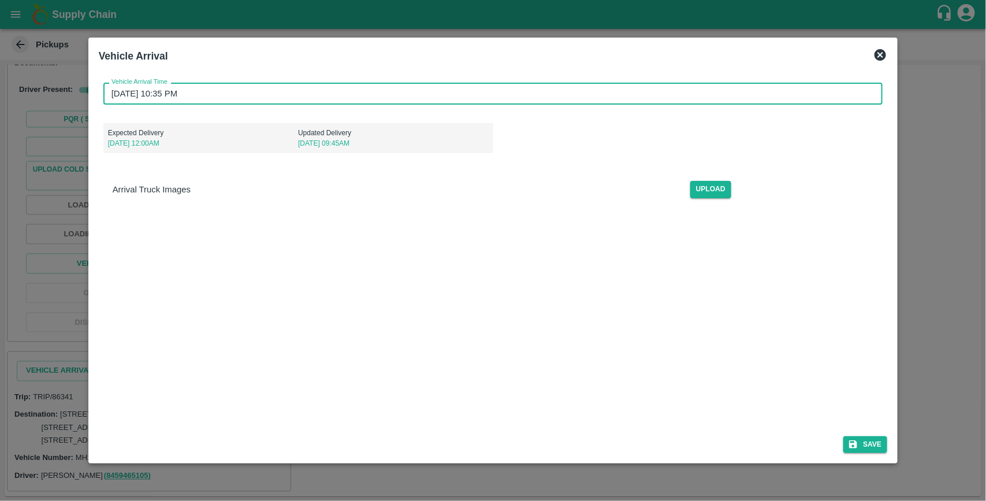
click at [243, 90] on input "[DATE] 10:35 PM" at bounding box center [489, 94] width 772 height 22
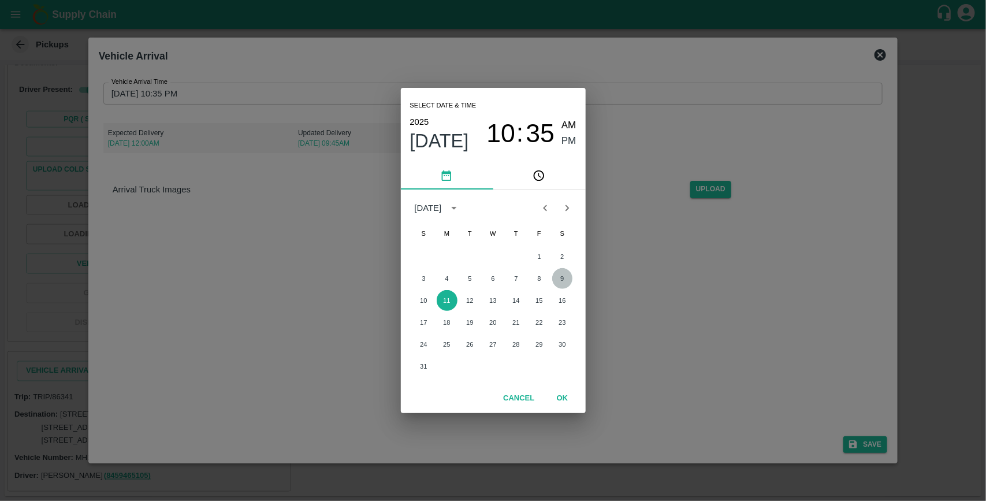
click at [565, 281] on button "9" at bounding box center [562, 278] width 21 height 21
type input "[DATE] 10:35 PM"
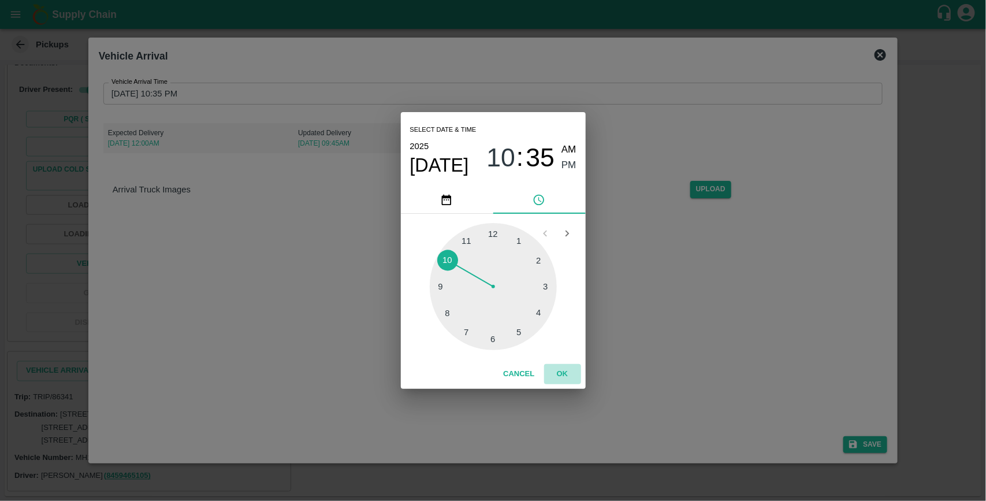
click at [561, 371] on button "OK" at bounding box center [562, 374] width 37 height 20
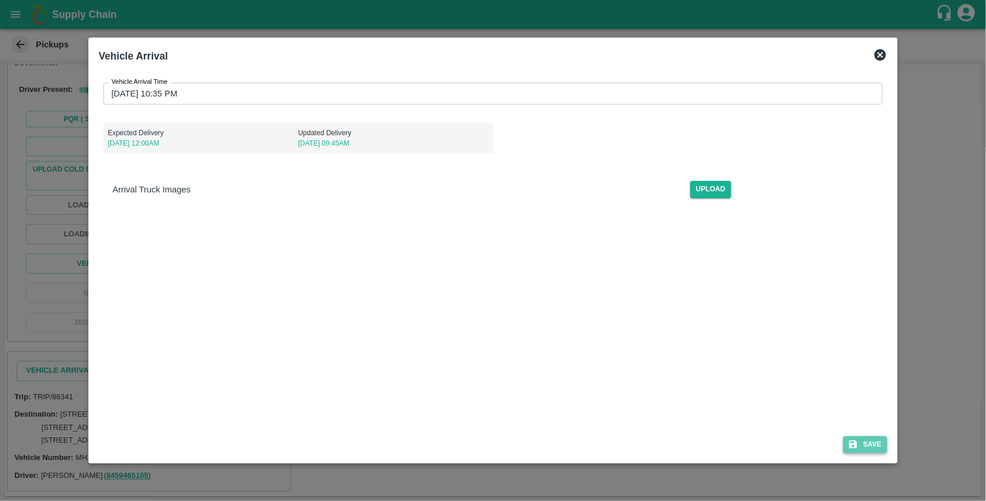
click at [879, 441] on button "Save" at bounding box center [866, 444] width 44 height 17
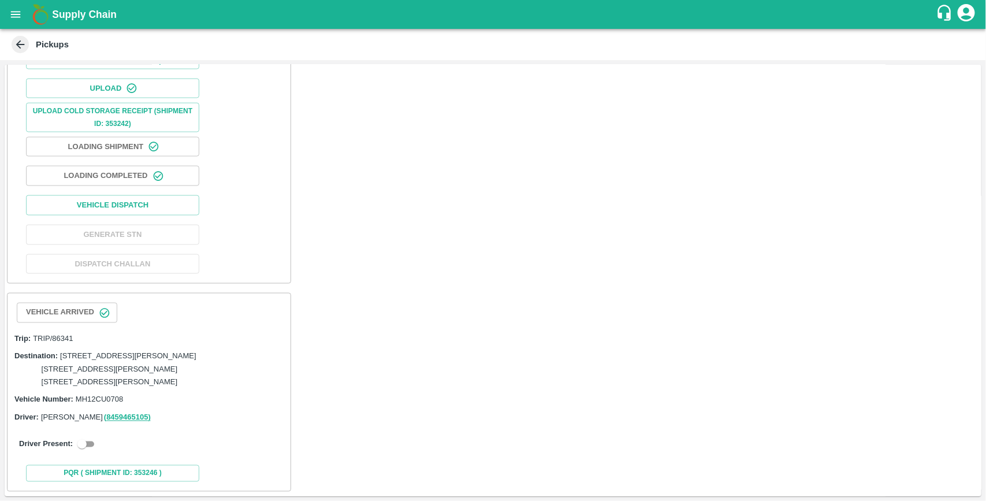
scroll to position [850, 0]
click at [92, 450] on input "checkbox" at bounding box center [82, 444] width 42 height 14
checkbox input "true"
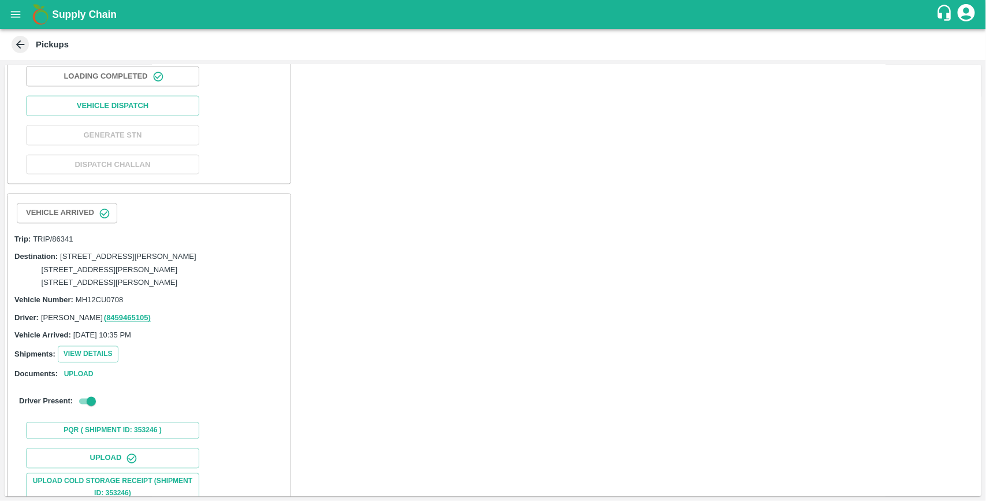
scroll to position [1113, 0]
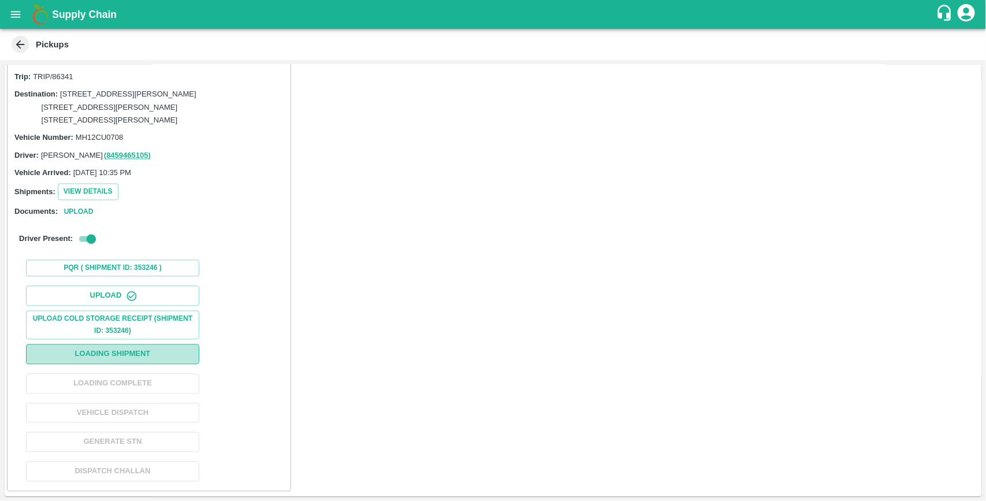
click at [114, 353] on button "Loading Shipment" at bounding box center [112, 354] width 173 height 20
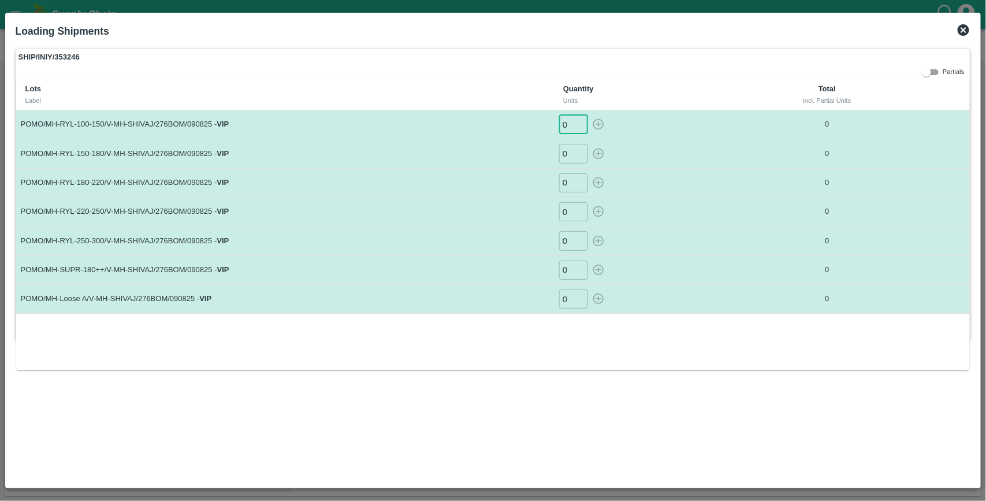
click at [570, 121] on input "0" at bounding box center [573, 124] width 29 height 19
type input "50"
click at [589, 115] on button "button" at bounding box center [598, 124] width 18 height 19
type input "0"
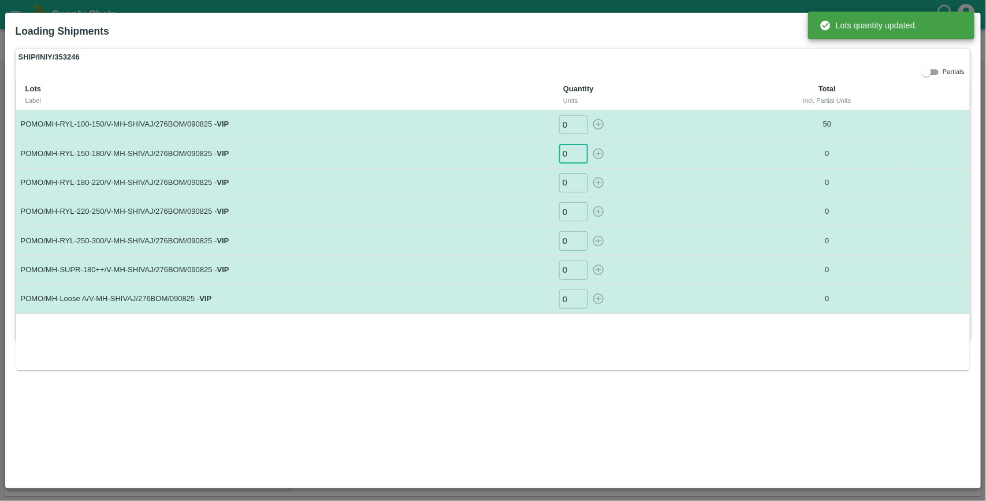
click at [570, 157] on input "0" at bounding box center [573, 153] width 29 height 19
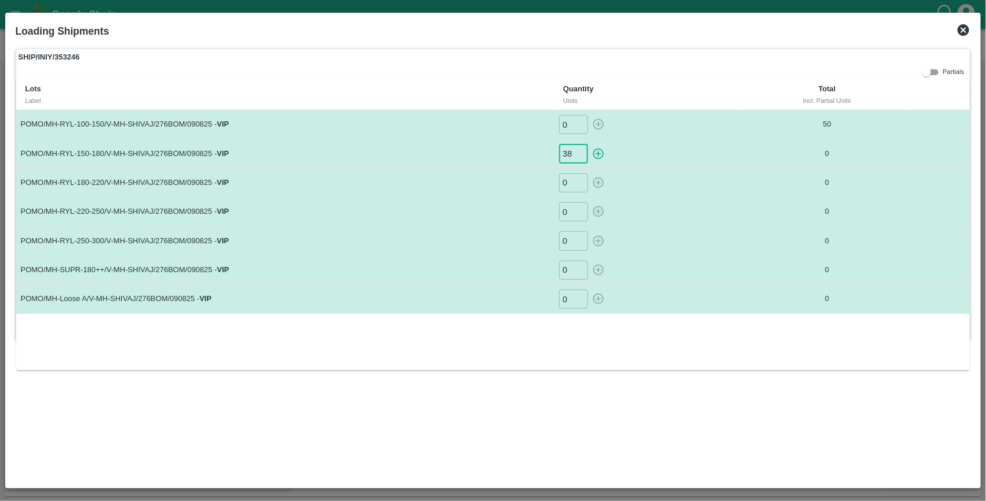
type input "38"
click at [589, 144] on button "button" at bounding box center [598, 153] width 18 height 19
type input "0"
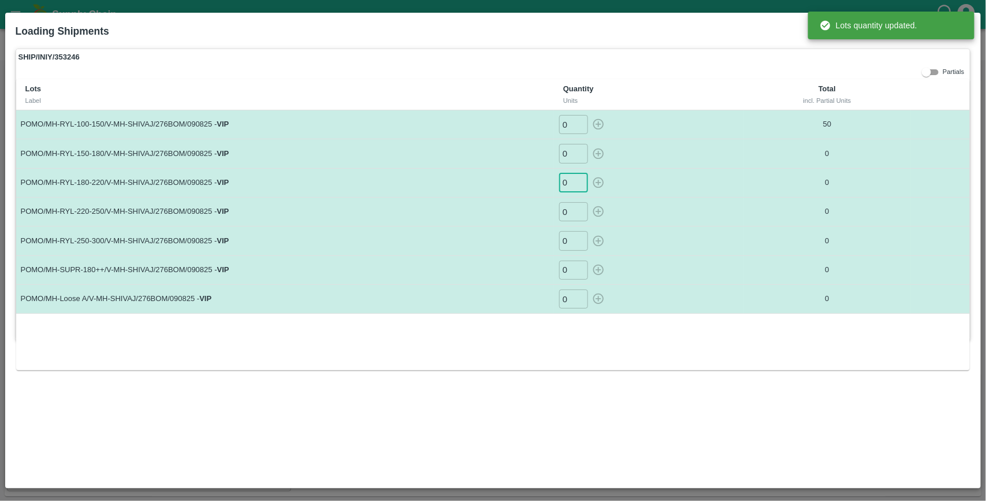
click at [572, 186] on input "0" at bounding box center [573, 182] width 29 height 19
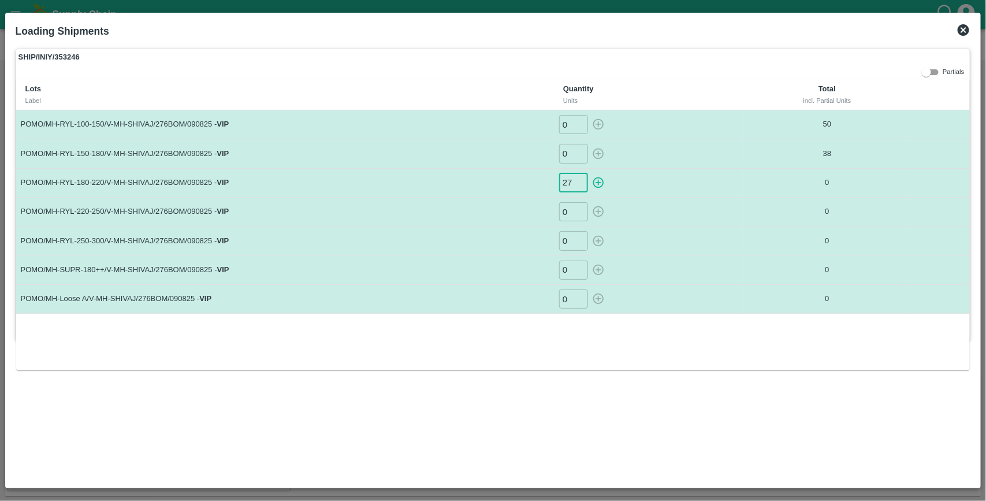
type input "27"
click at [589, 173] on button "button" at bounding box center [598, 182] width 18 height 19
type input "0"
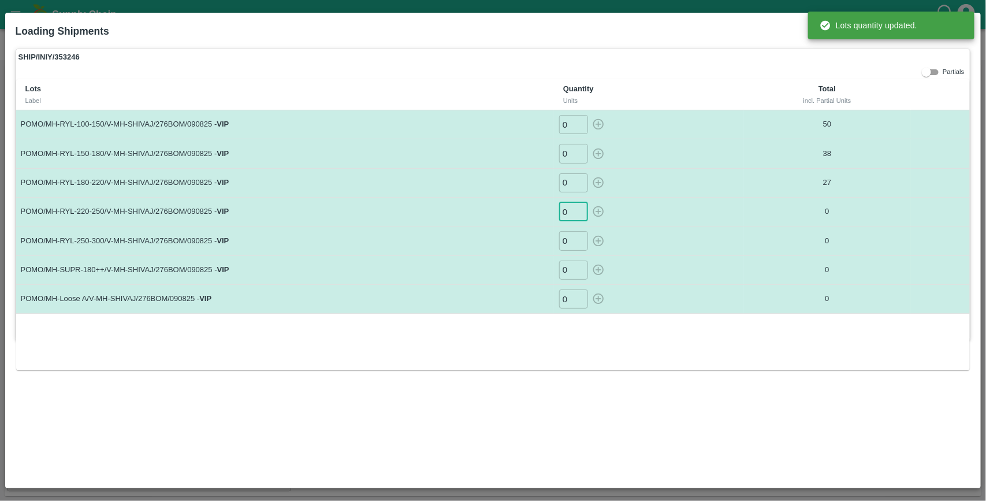
click at [572, 206] on input "0" at bounding box center [573, 211] width 29 height 19
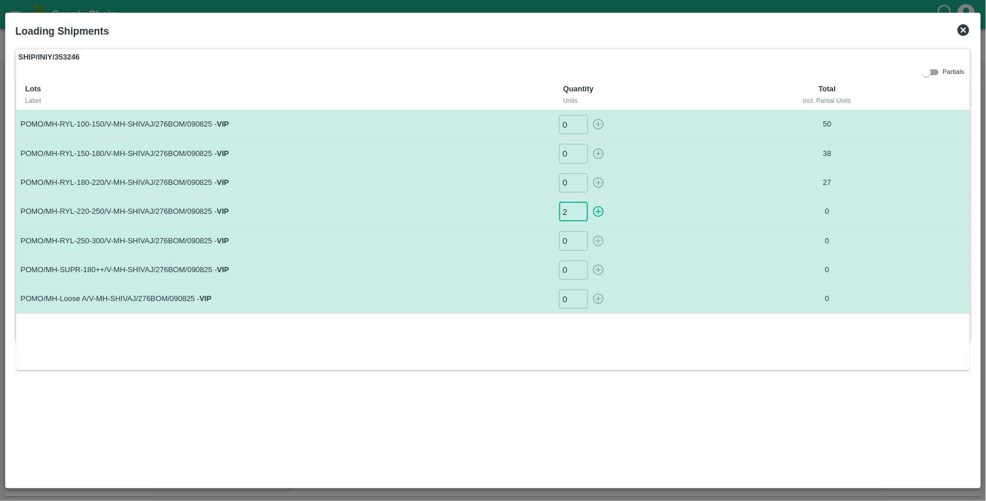
type input "2"
click at [589, 202] on button "button" at bounding box center [598, 211] width 18 height 19
type input "0"
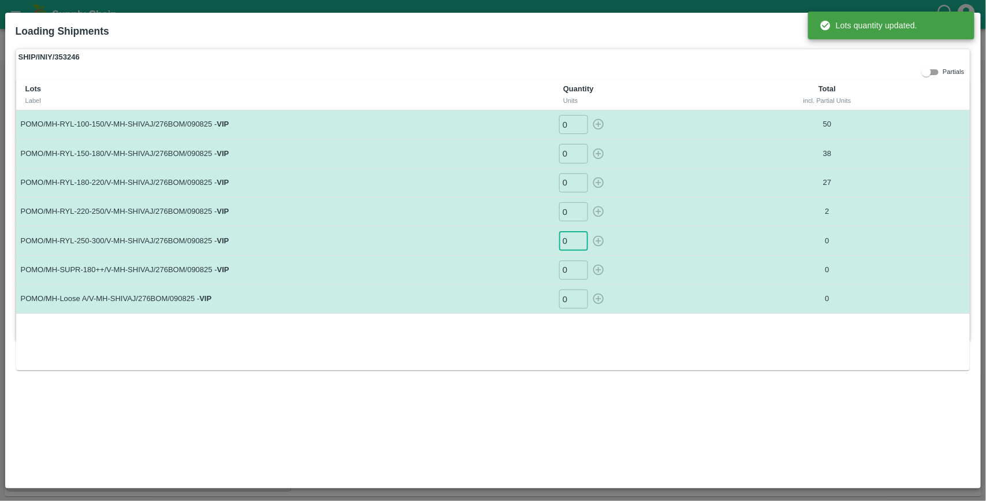
click at [572, 242] on input "0" at bounding box center [573, 240] width 29 height 19
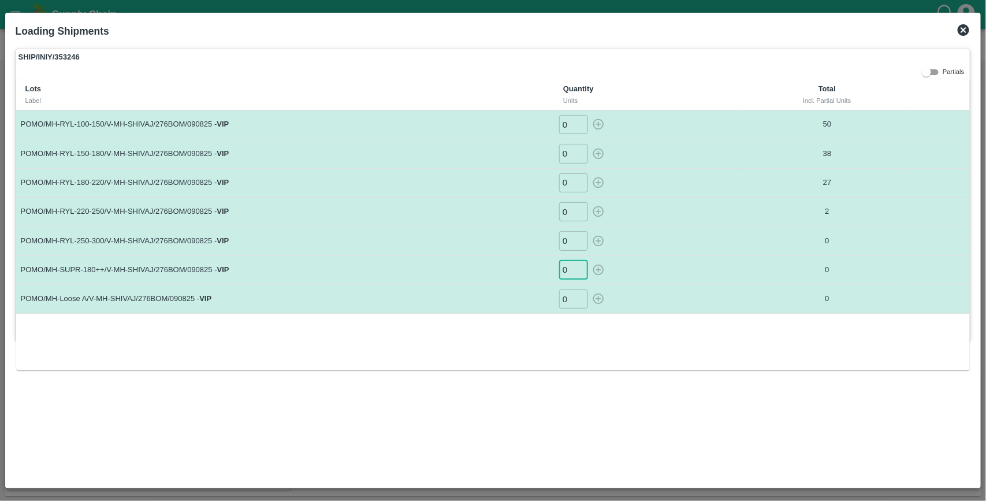
click at [569, 270] on input "0" at bounding box center [573, 270] width 29 height 19
type input "18"
click at [589, 261] on button "button" at bounding box center [598, 270] width 18 height 19
type input "0"
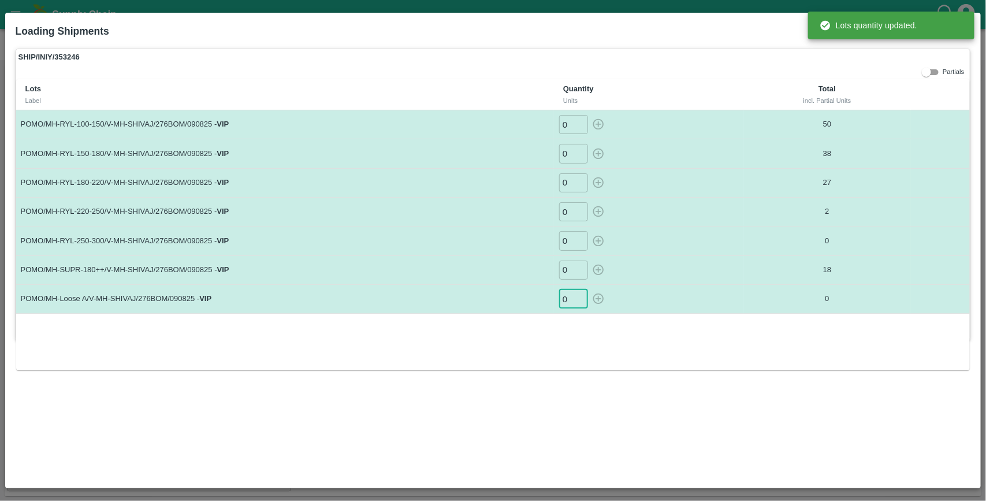
click at [569, 296] on input "0" at bounding box center [573, 299] width 29 height 19
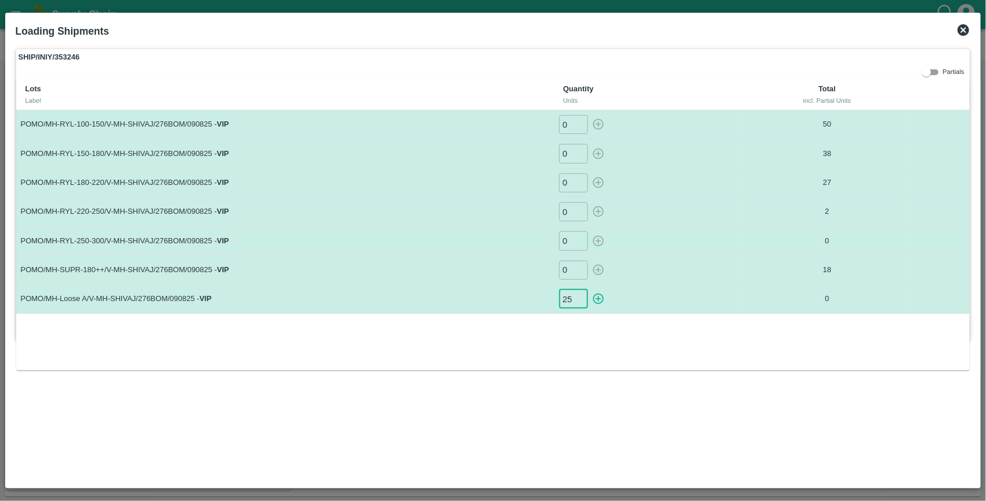
type input "25"
click at [589, 290] on button "button" at bounding box center [598, 299] width 18 height 19
type input "0"
click at [968, 30] on icon at bounding box center [964, 30] width 12 height 12
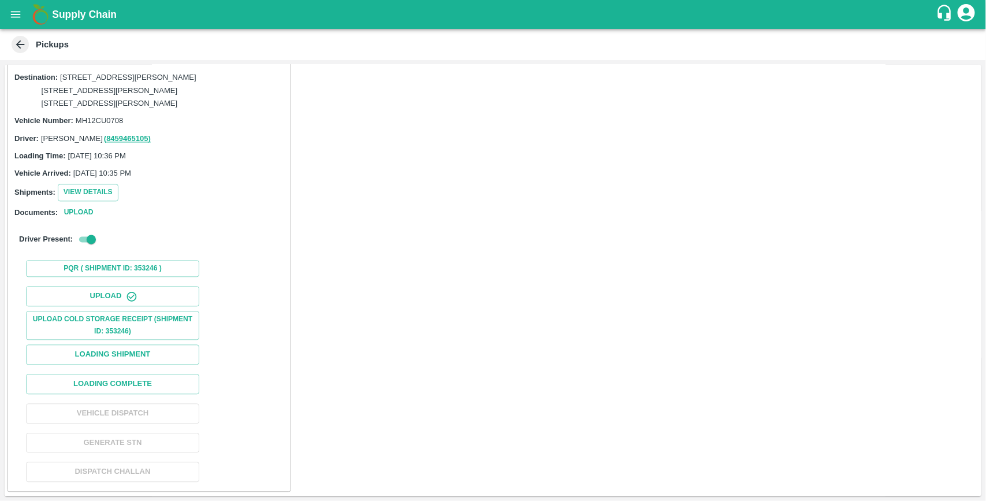
scroll to position [1130, 0]
click at [94, 192] on button "View Details" at bounding box center [88, 192] width 61 height 17
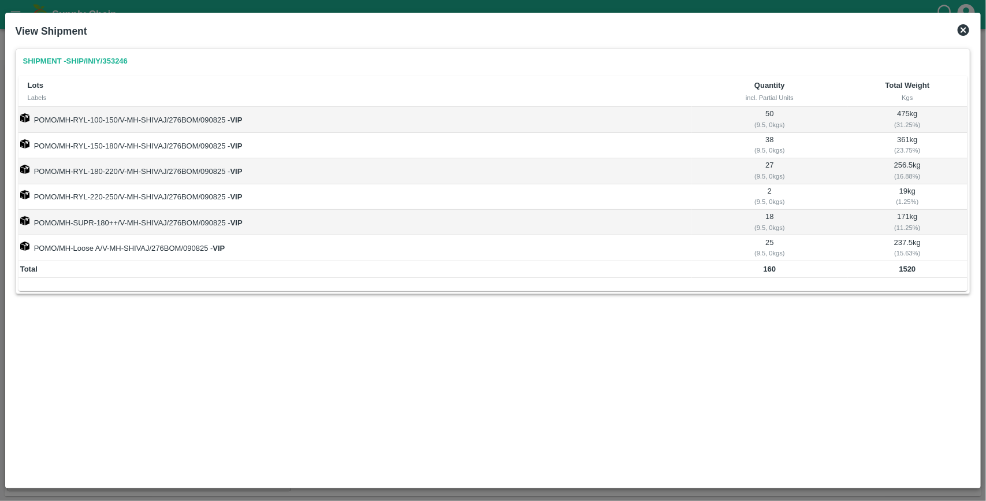
click at [965, 24] on icon at bounding box center [964, 30] width 12 height 12
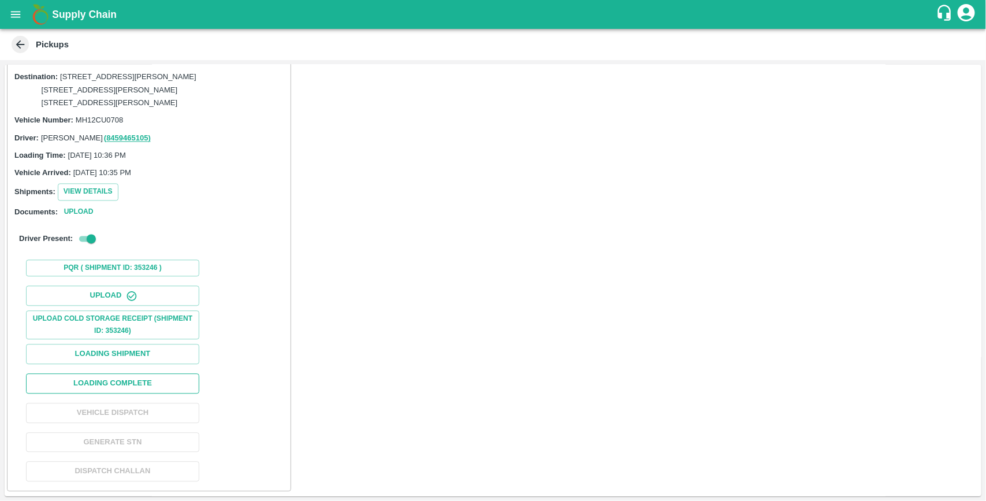
click at [148, 383] on button "Loading Complete" at bounding box center [112, 384] width 173 height 20
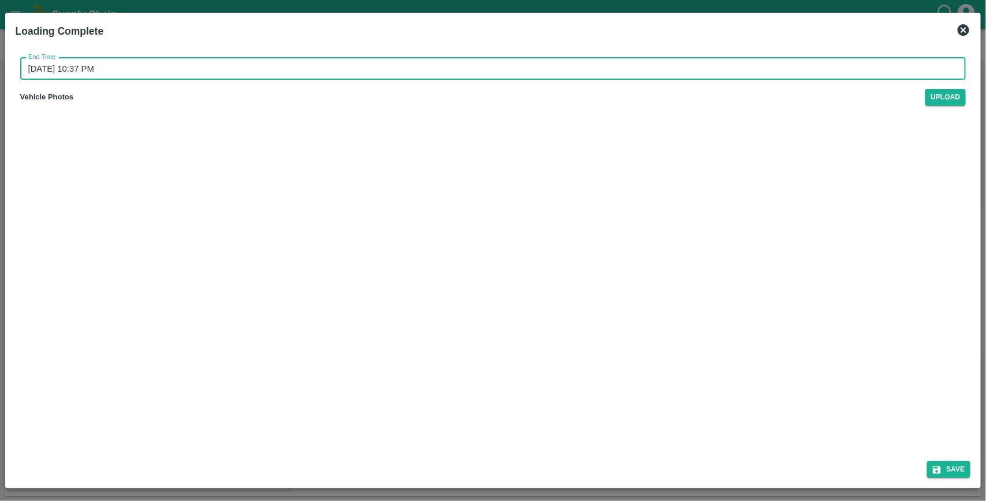
click at [171, 79] on input "[DATE] 10:37 PM" at bounding box center [489, 69] width 939 height 22
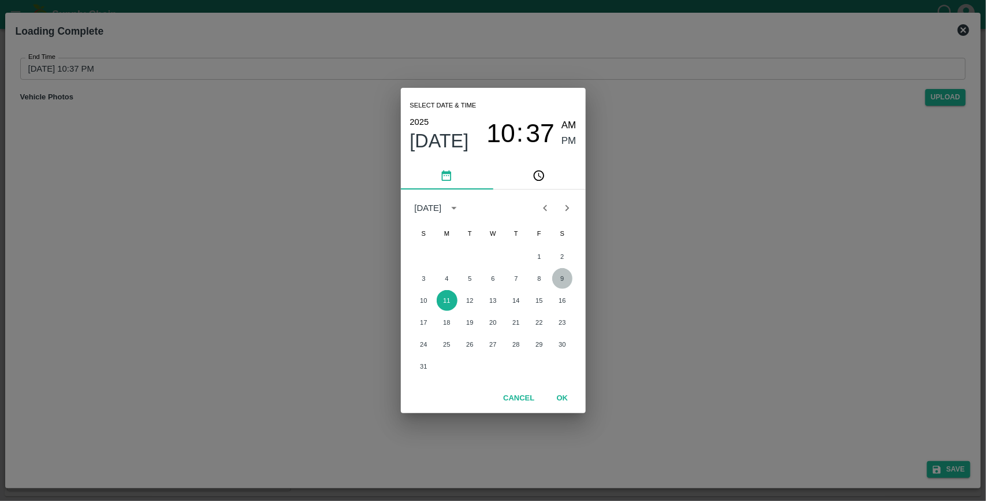
click at [556, 279] on button "9" at bounding box center [562, 278] width 21 height 21
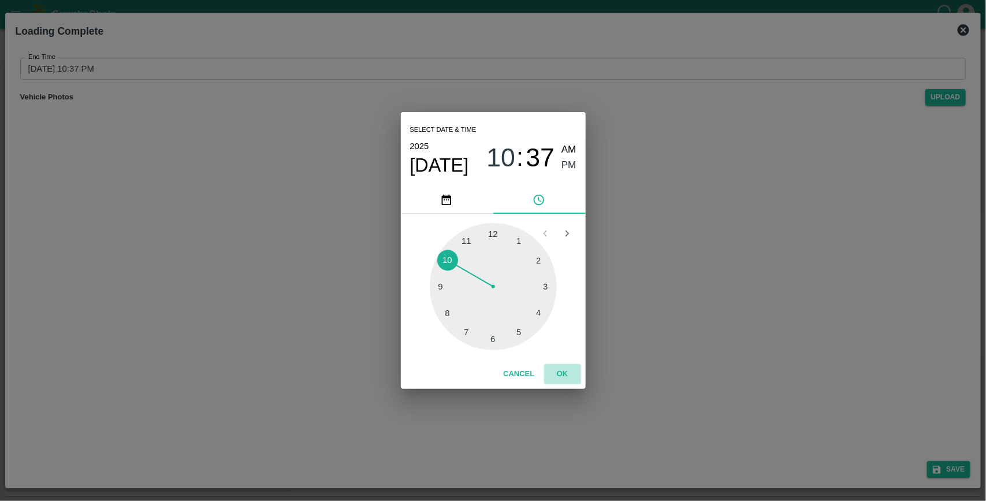
click at [557, 372] on button "OK" at bounding box center [562, 374] width 37 height 20
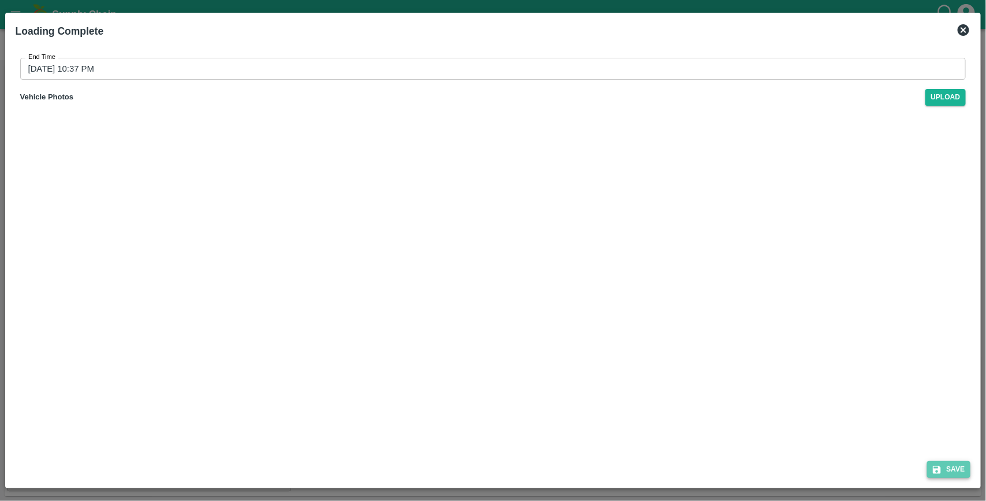
click at [958, 469] on button "Save" at bounding box center [950, 469] width 44 height 17
type input "[DATE] 10:37 PM"
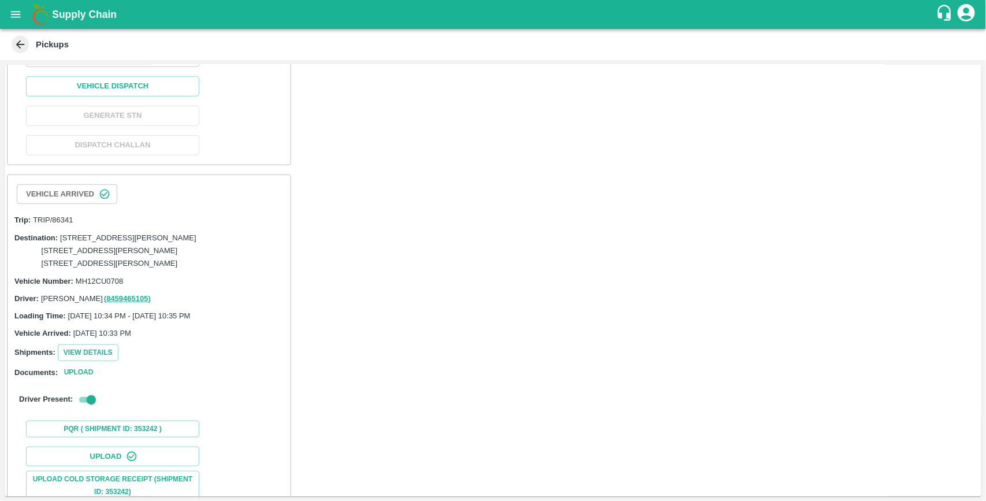
scroll to position [383, 0]
click at [149, 96] on button "Vehicle Dispatch" at bounding box center [112, 86] width 173 height 20
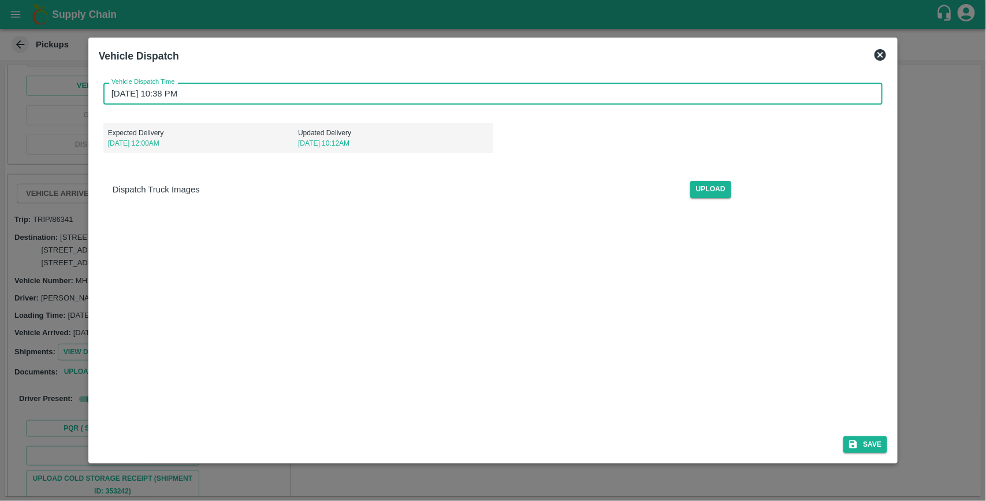
click at [237, 88] on input "[DATE] 10:38 PM" at bounding box center [489, 94] width 772 height 22
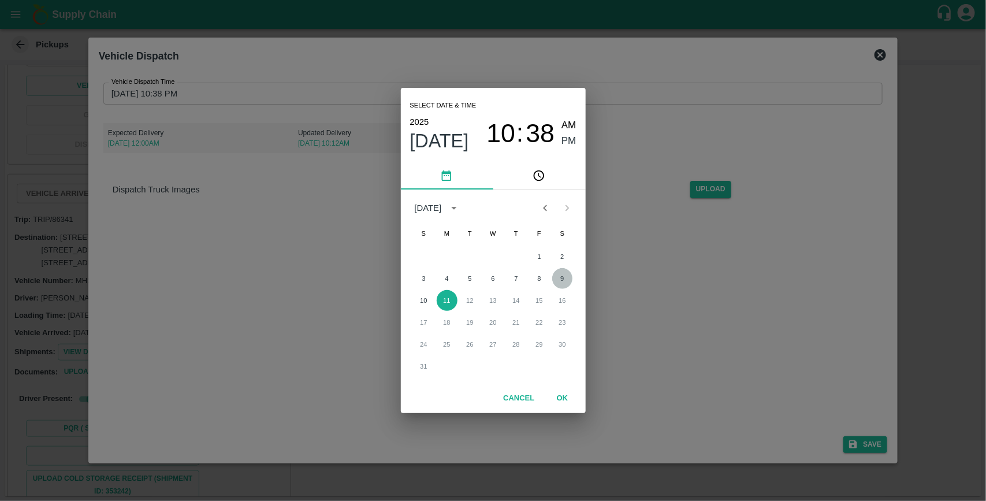
click at [558, 282] on button "9" at bounding box center [562, 278] width 21 height 21
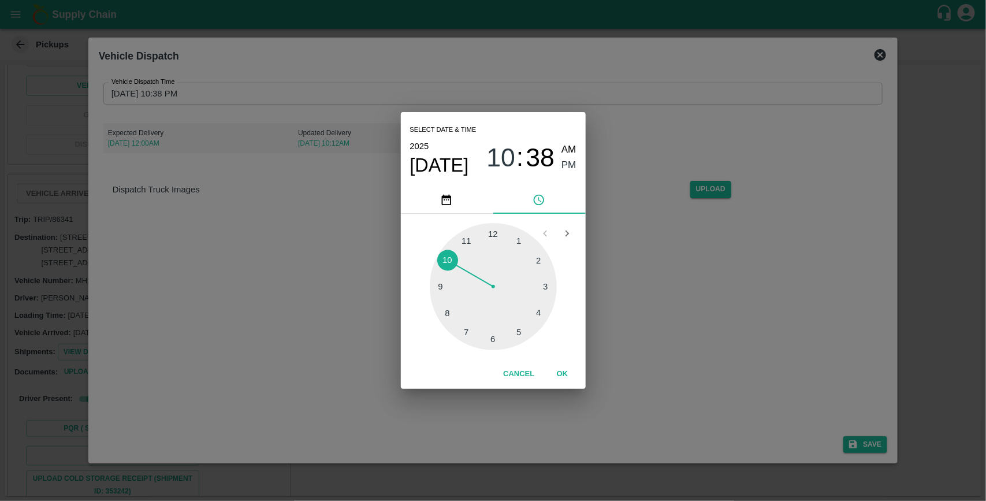
type input "[DATE] 10:38 PM"
click at [565, 379] on button "OK" at bounding box center [562, 374] width 37 height 20
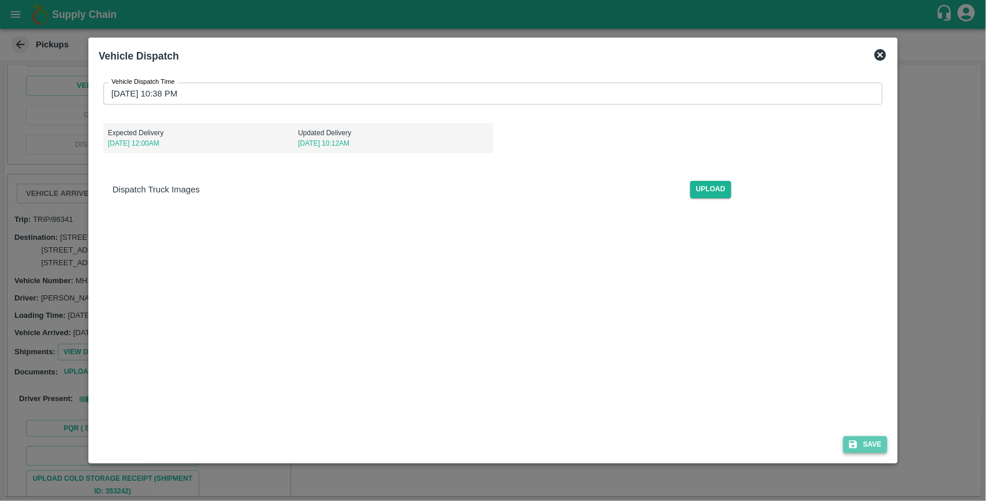
click at [876, 446] on button "Save" at bounding box center [866, 444] width 44 height 17
click at [876, 446] on span "Save" at bounding box center [866, 444] width 44 height 17
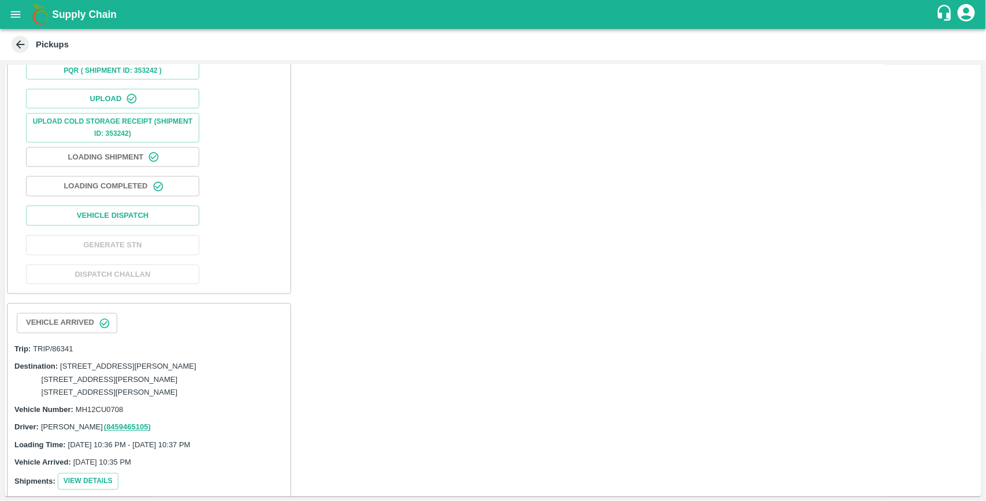
scroll to position [747, 0]
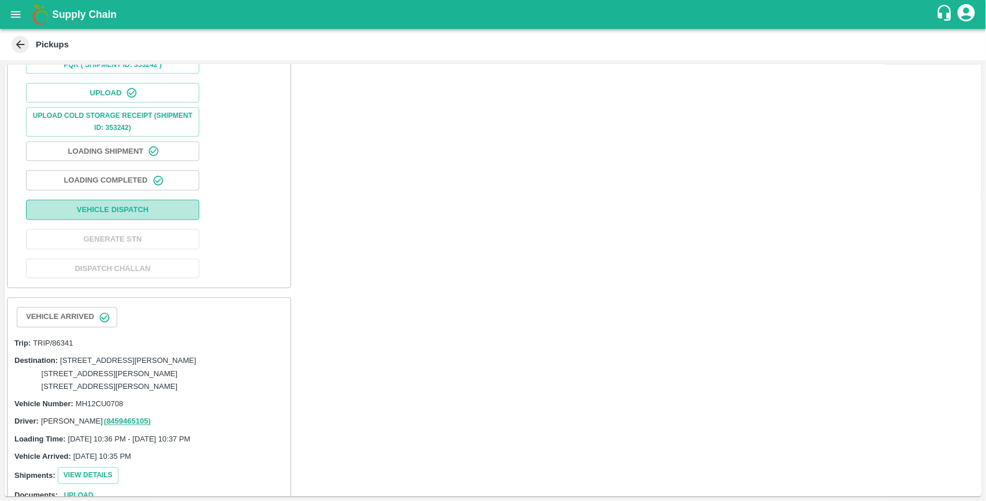
click at [146, 220] on button "Vehicle Dispatch" at bounding box center [112, 210] width 173 height 20
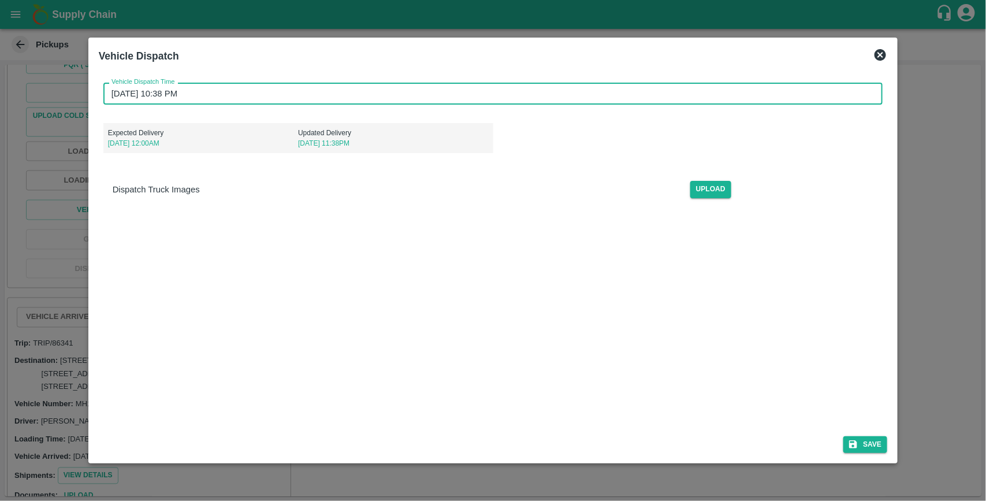
click at [198, 88] on input "[DATE] 10:38 PM" at bounding box center [489, 94] width 772 height 22
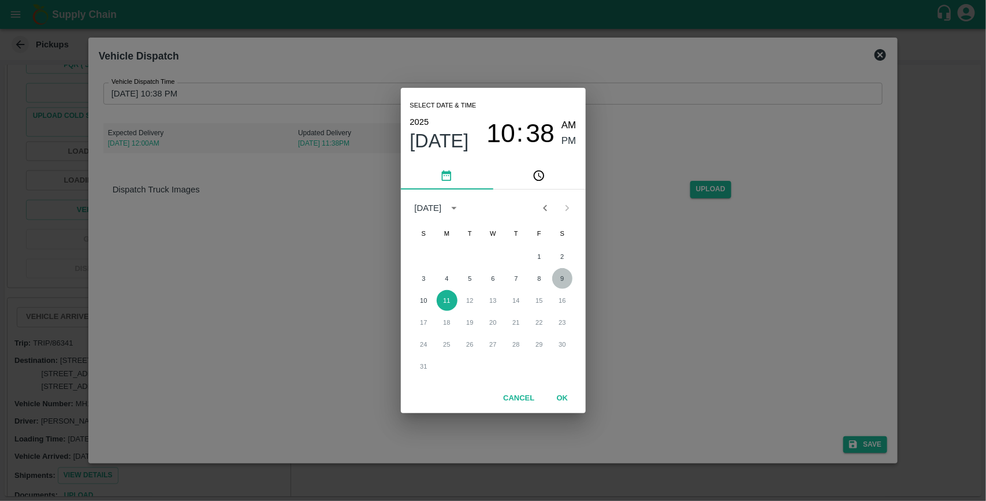
click at [566, 276] on button "9" at bounding box center [562, 278] width 21 height 21
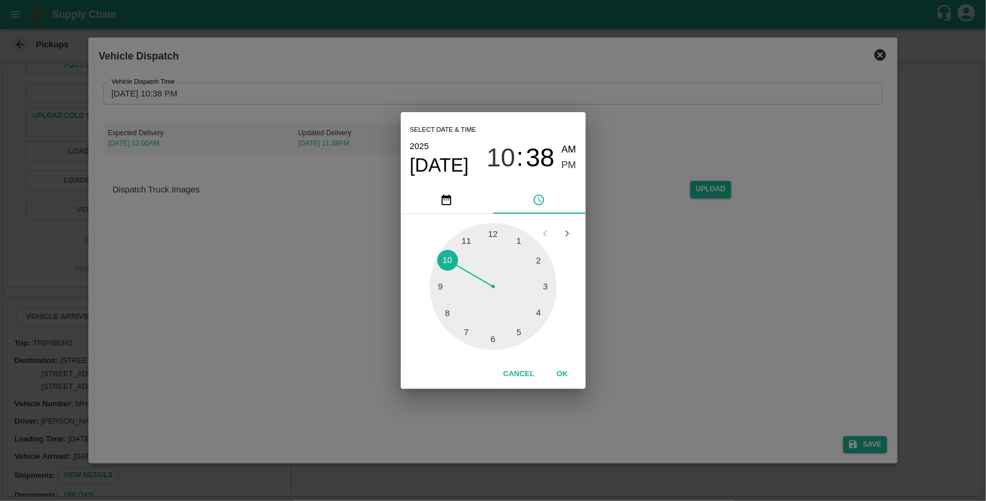
type input "[DATE] 10:38 PM"
click at [563, 370] on button "OK" at bounding box center [562, 374] width 37 height 20
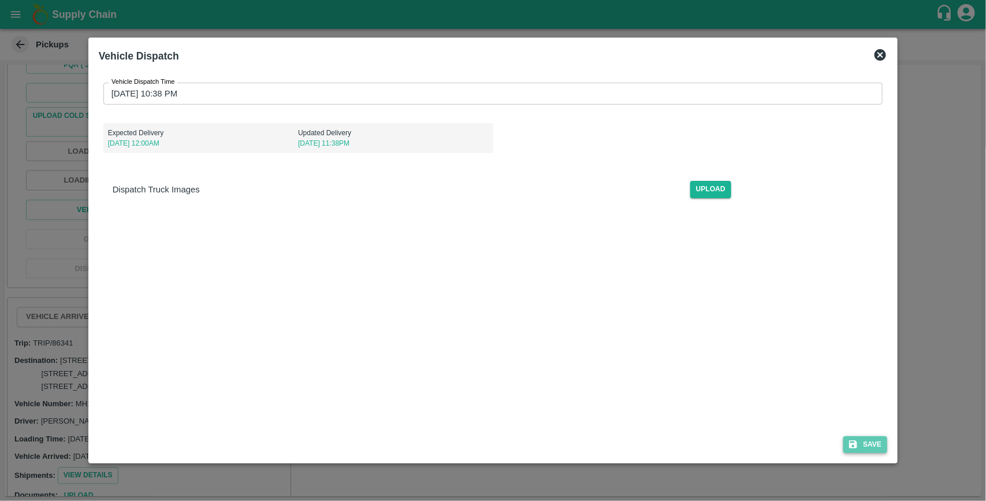
click at [871, 443] on button "Save" at bounding box center [866, 444] width 44 height 17
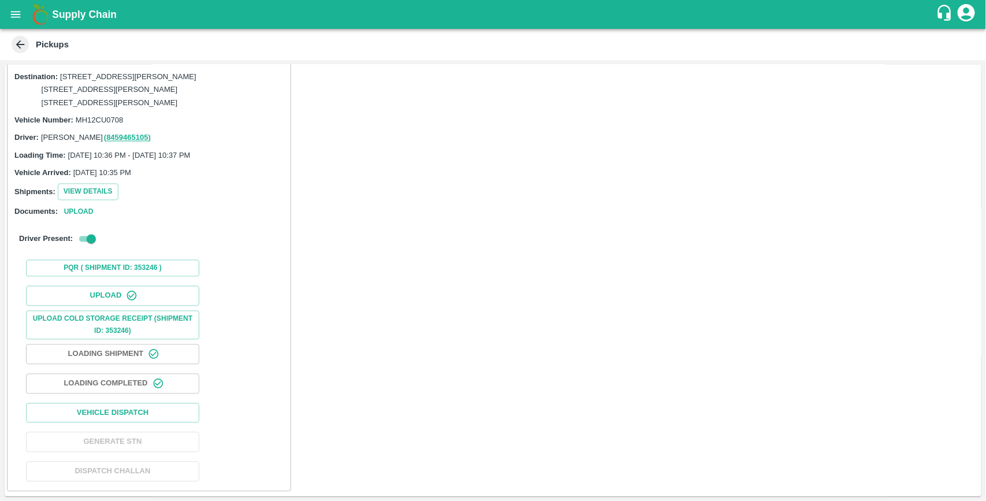
scroll to position [1133, 0]
click at [110, 415] on button "Vehicle Dispatch" at bounding box center [112, 413] width 173 height 20
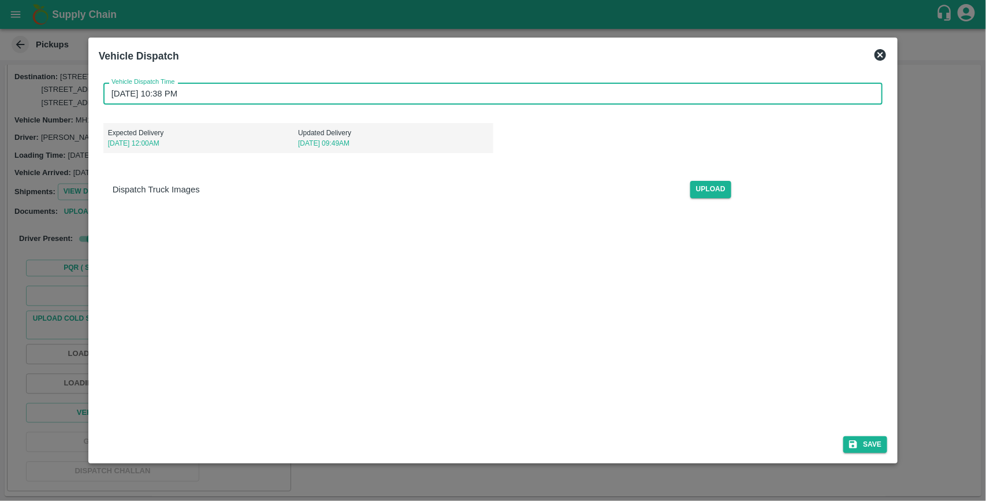
click at [217, 83] on input "[DATE] 10:38 PM" at bounding box center [489, 94] width 772 height 22
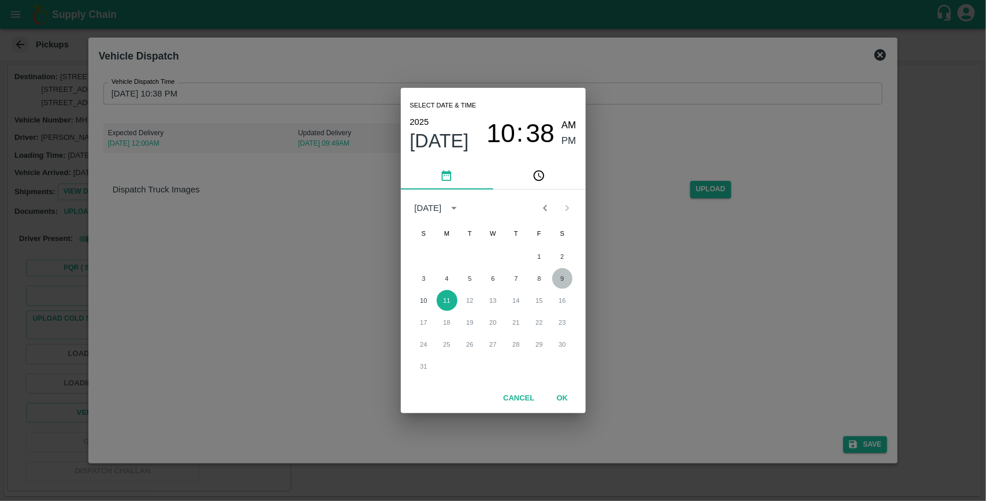
click at [564, 272] on button "9" at bounding box center [562, 278] width 21 height 21
type input "[DATE] 10:38 PM"
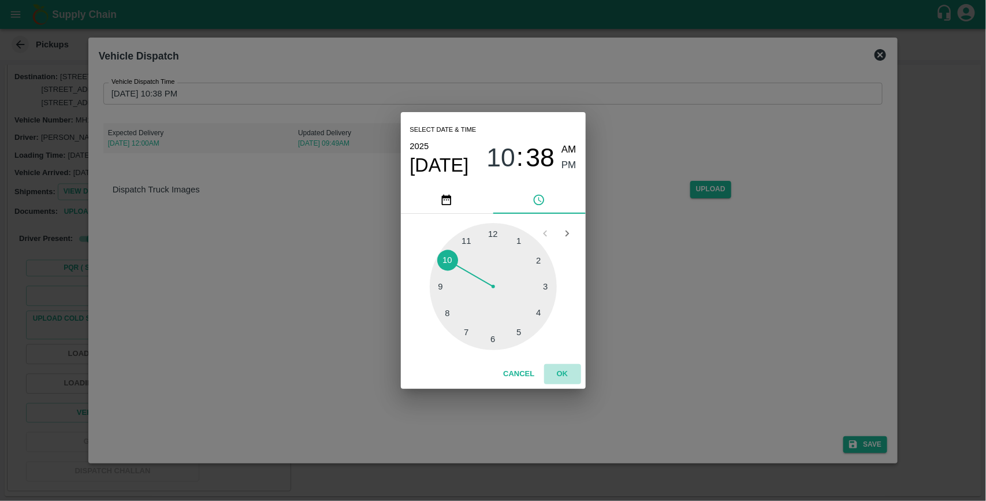
click at [571, 372] on button "OK" at bounding box center [562, 374] width 37 height 20
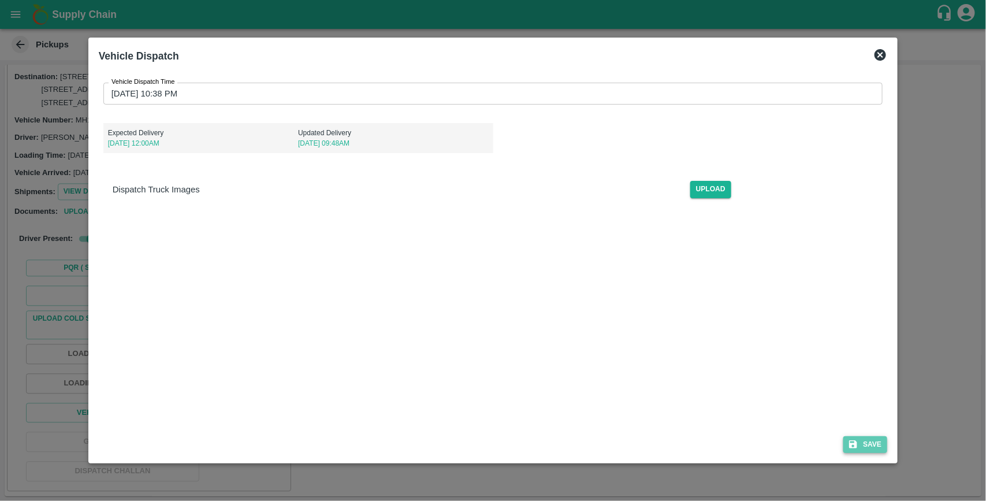
click at [873, 443] on button "Save" at bounding box center [866, 444] width 44 height 17
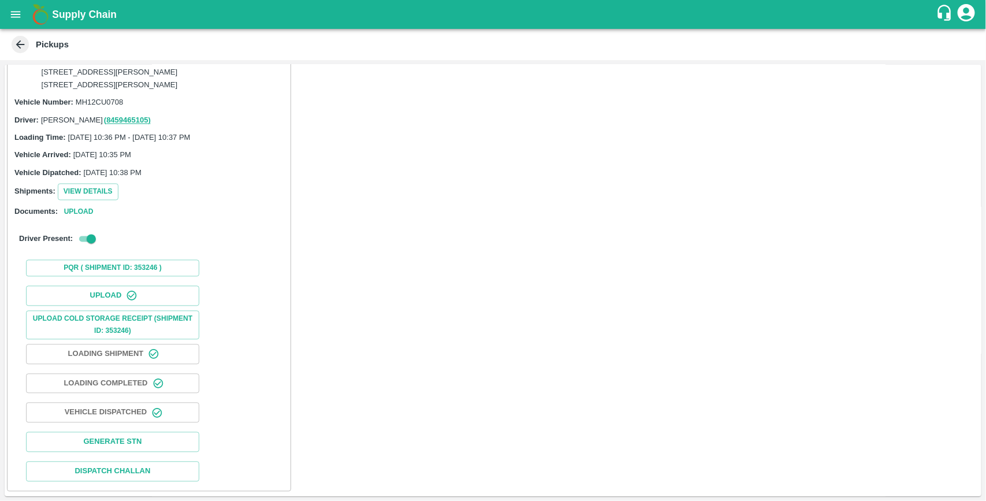
scroll to position [1133, 0]
click at [15, 20] on icon "open drawer" at bounding box center [15, 14] width 13 height 13
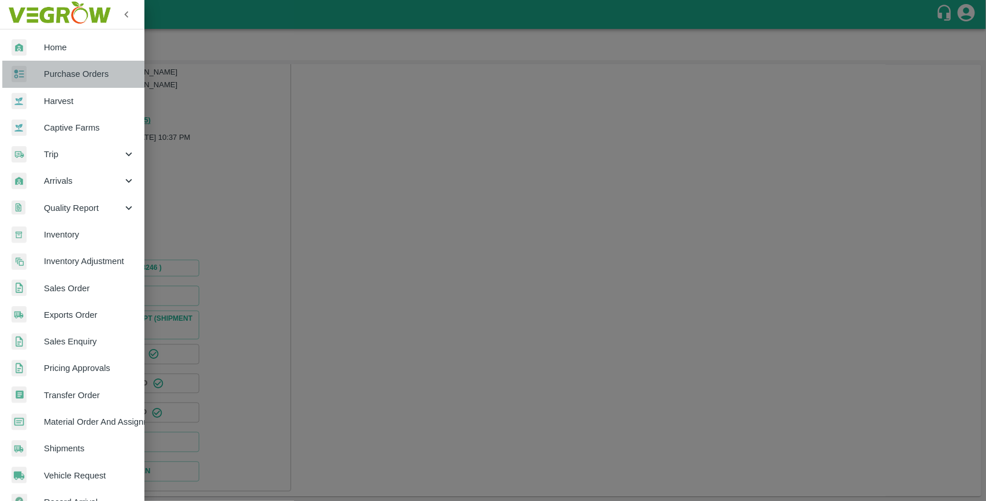
click at [76, 76] on span "Purchase Orders" at bounding box center [89, 74] width 91 height 13
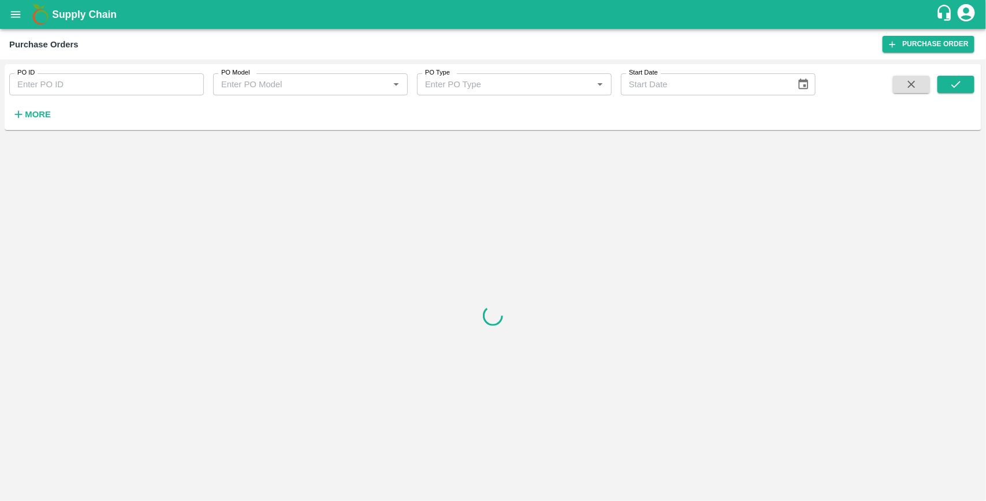
click at [45, 114] on strong "More" at bounding box center [38, 114] width 26 height 9
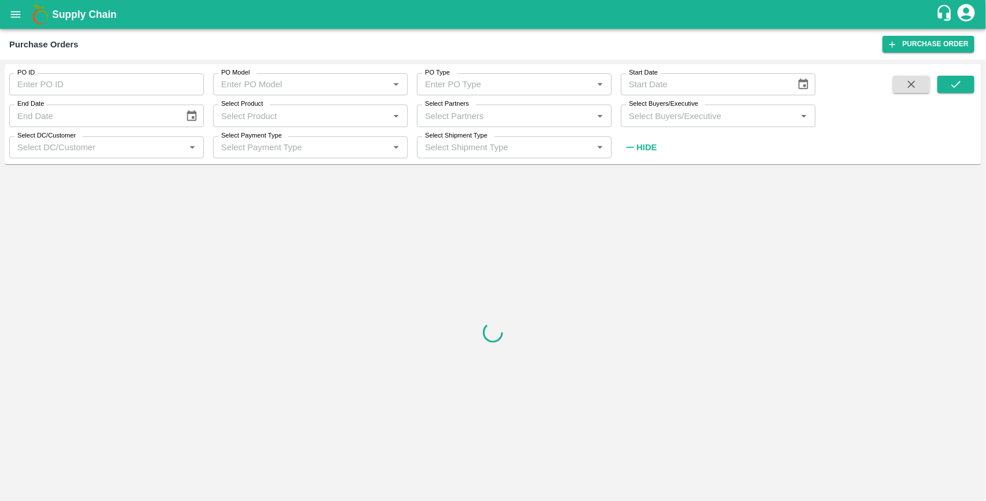
click at [703, 120] on input "Select Buyers/Executive" at bounding box center [709, 115] width 169 height 15
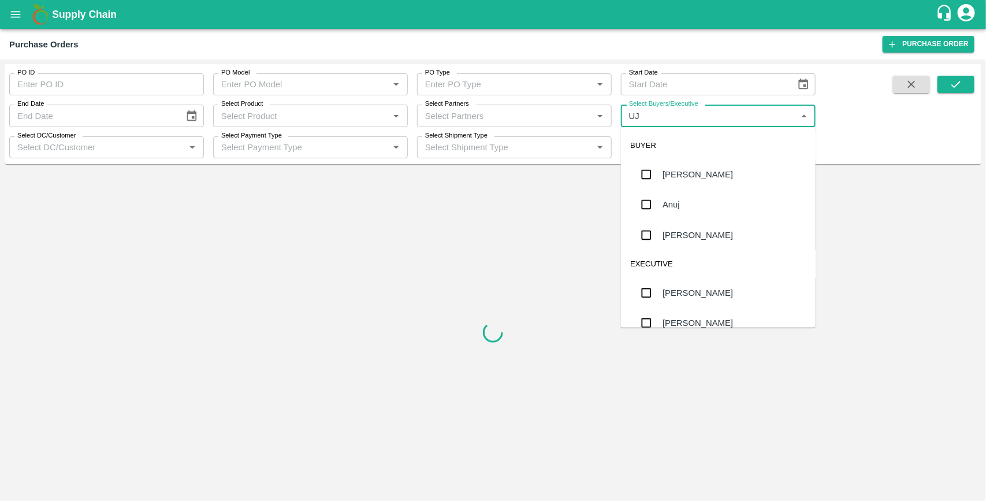
type input "UJJ"
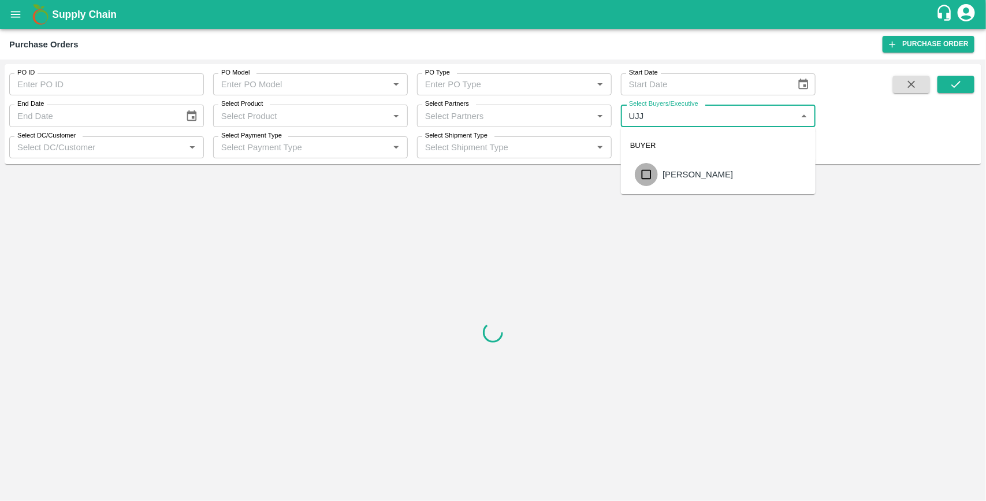
click at [646, 176] on input "checkbox" at bounding box center [646, 174] width 23 height 23
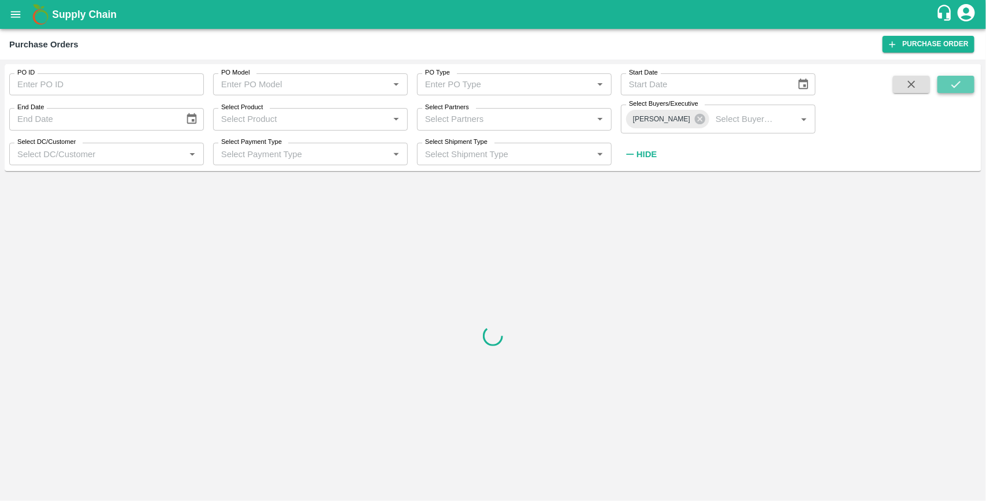
click at [957, 81] on icon "submit" at bounding box center [956, 84] width 13 height 13
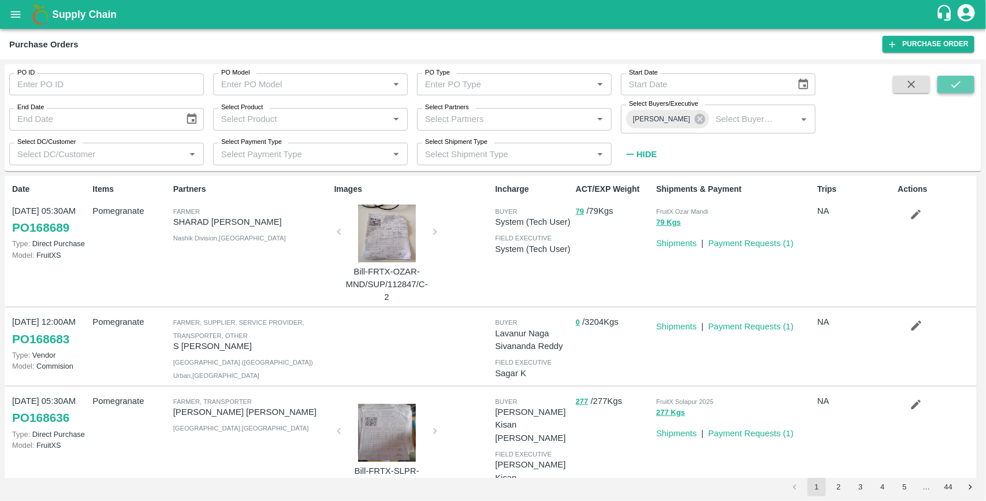
click at [954, 84] on icon "submit" at bounding box center [956, 84] width 13 height 13
